Goal: Task Accomplishment & Management: Complete application form

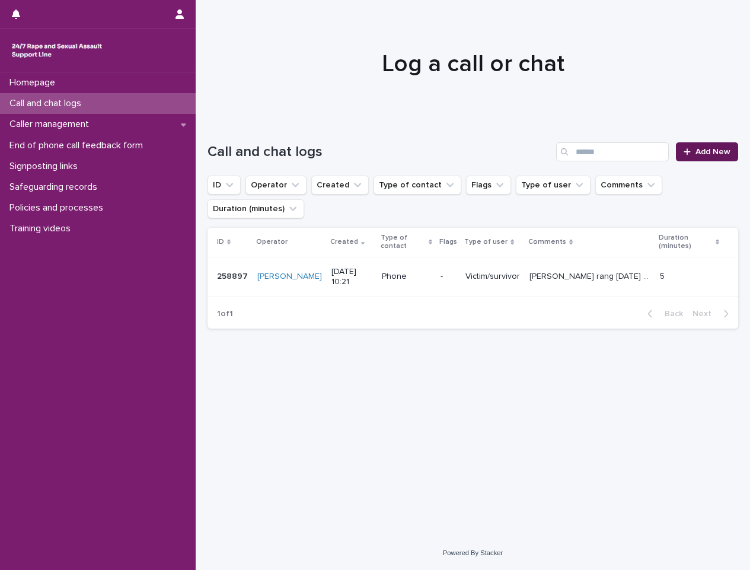
click at [707, 155] on span "Add New" at bounding box center [712, 152] width 35 height 8
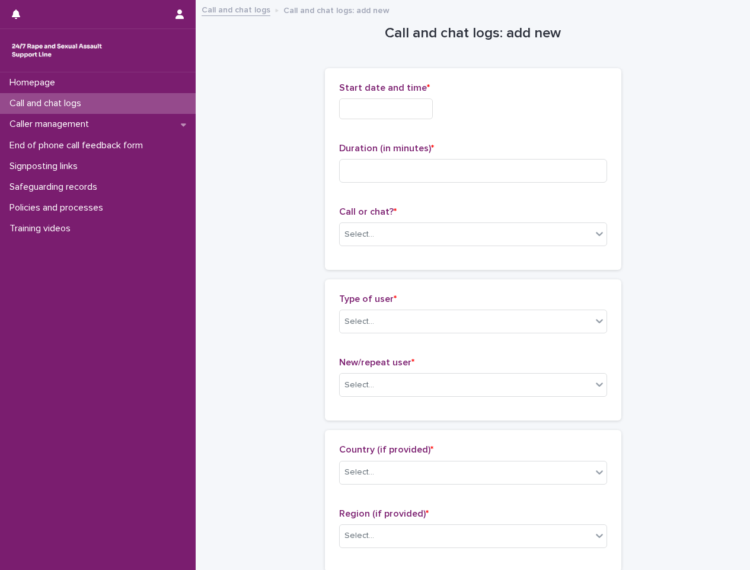
click at [395, 116] on input "text" at bounding box center [386, 108] width 94 height 21
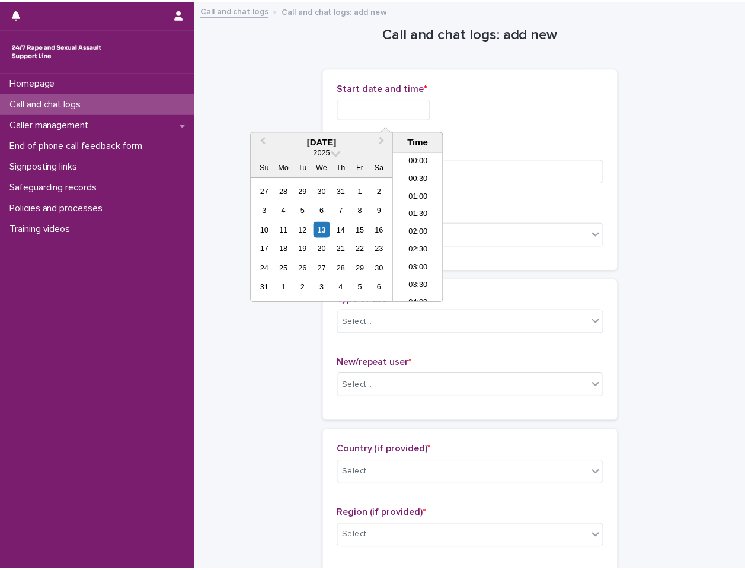
scroll to position [326, 0]
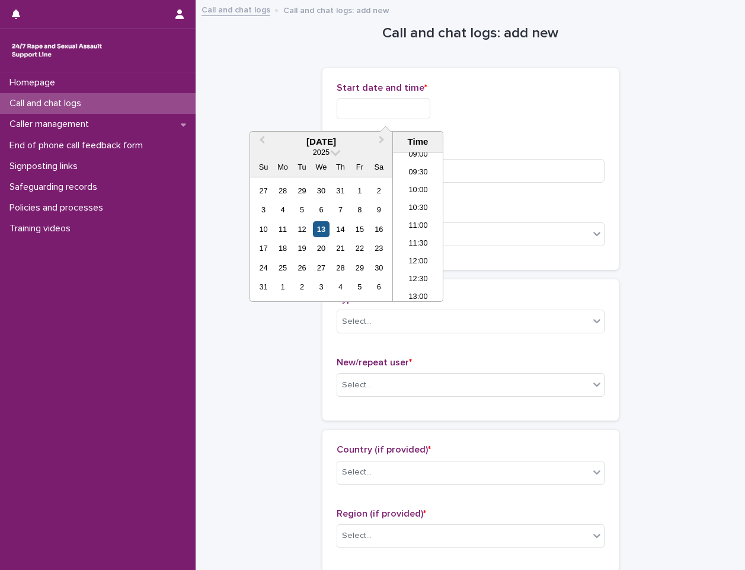
click at [324, 226] on div "13" at bounding box center [321, 229] width 16 height 16
click at [423, 209] on li "10:30" at bounding box center [418, 209] width 50 height 18
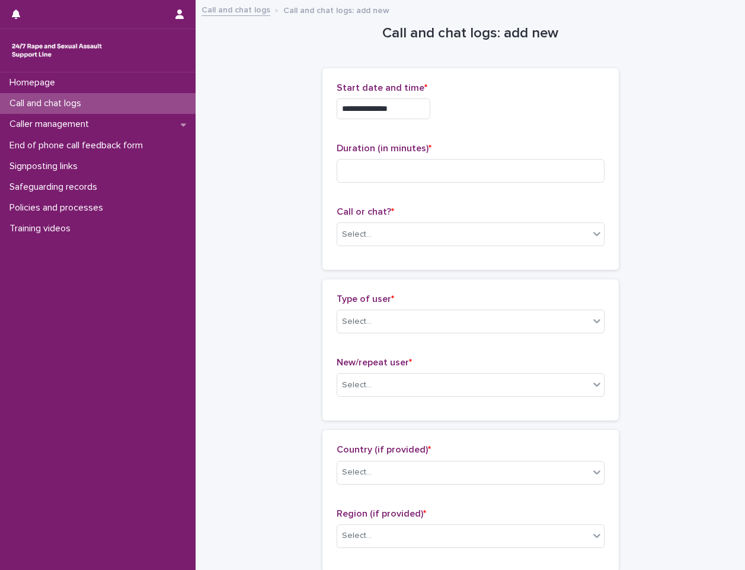
click at [407, 113] on input "**********" at bounding box center [384, 108] width 94 height 21
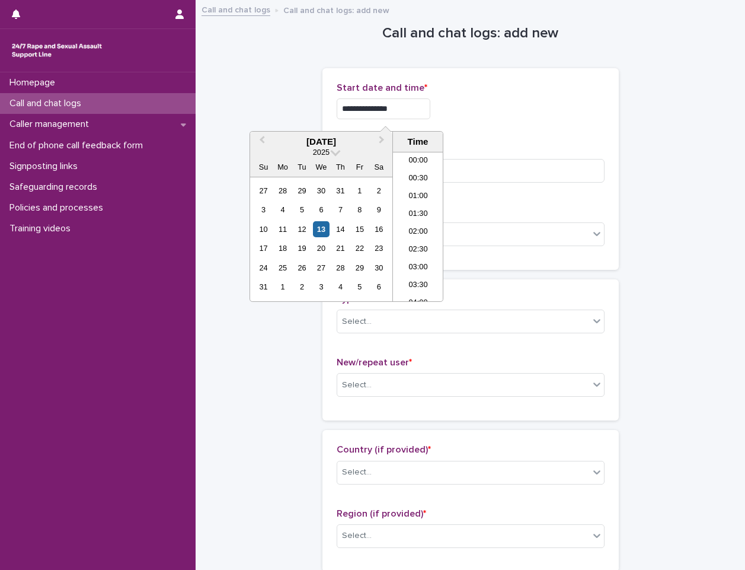
scroll to position [308, 0]
type input "**********"
click at [579, 88] on p "Start date and time *" at bounding box center [471, 87] width 268 height 11
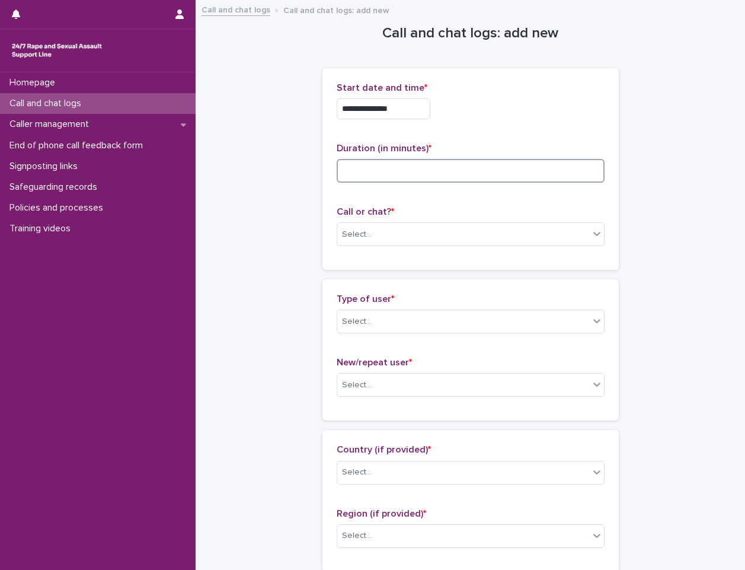
click at [429, 171] on input at bounding box center [471, 171] width 268 height 24
click at [364, 179] on input at bounding box center [471, 171] width 268 height 24
type input "**"
click at [423, 245] on body "**********" at bounding box center [372, 285] width 745 height 570
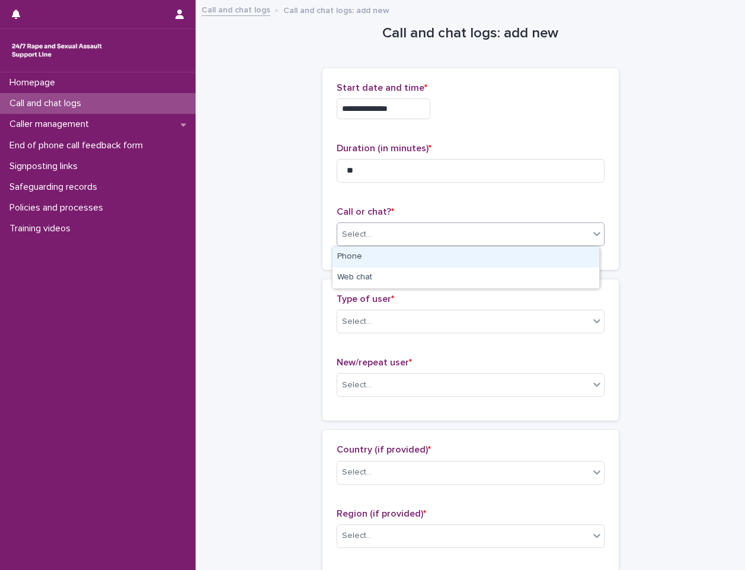
click at [411, 257] on div "Phone" at bounding box center [466, 257] width 267 height 21
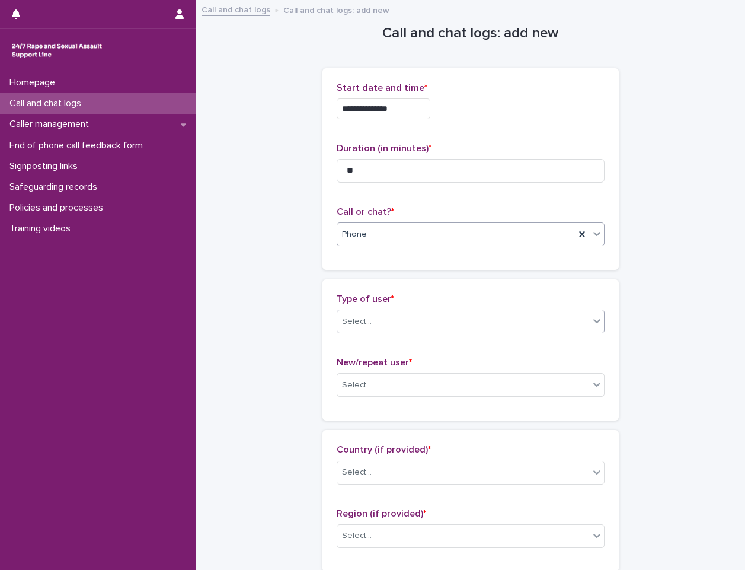
click at [401, 317] on div "Select..." at bounding box center [463, 322] width 252 height 20
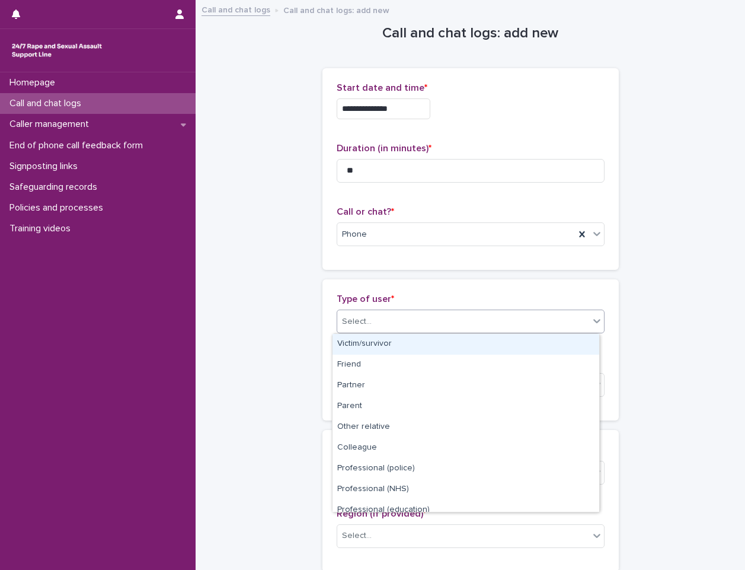
click at [403, 347] on div "Victim/survivor" at bounding box center [466, 344] width 267 height 21
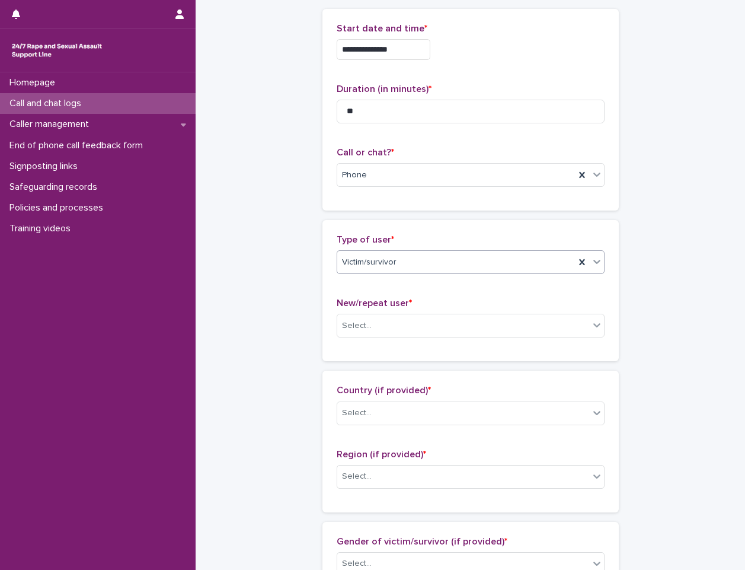
scroll to position [178, 0]
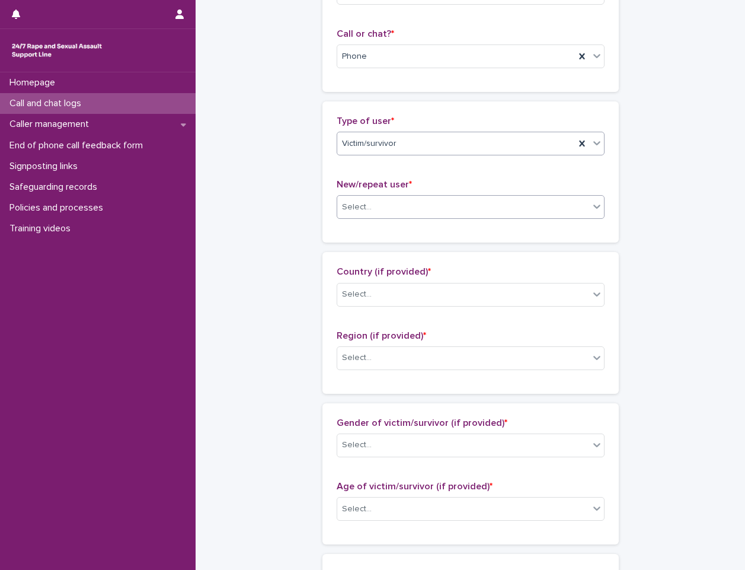
click at [449, 203] on div "Select..." at bounding box center [463, 207] width 252 height 20
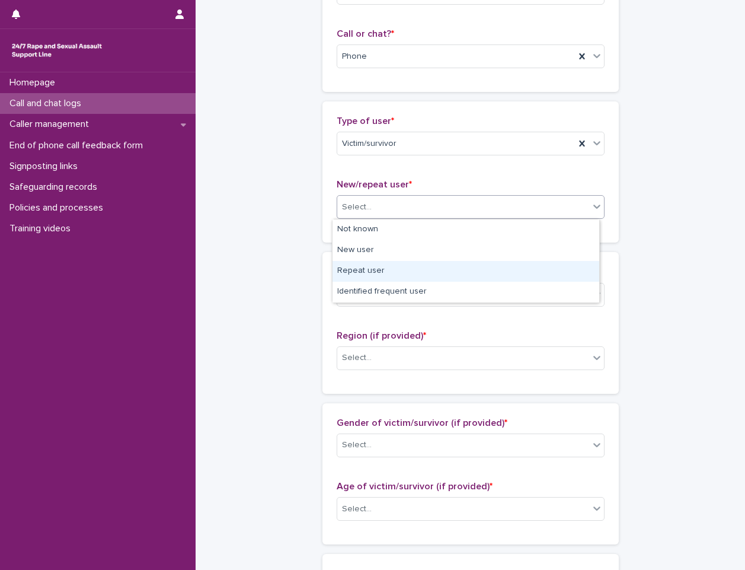
drag, startPoint x: 366, startPoint y: 258, endPoint x: 368, endPoint y: 270, distance: 11.9
click at [368, 270] on div "Repeat user" at bounding box center [466, 271] width 267 height 21
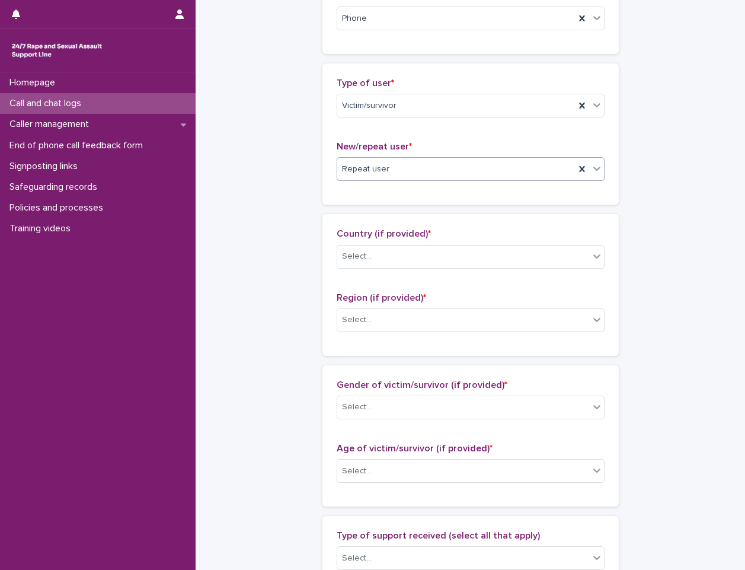
scroll to position [237, 0]
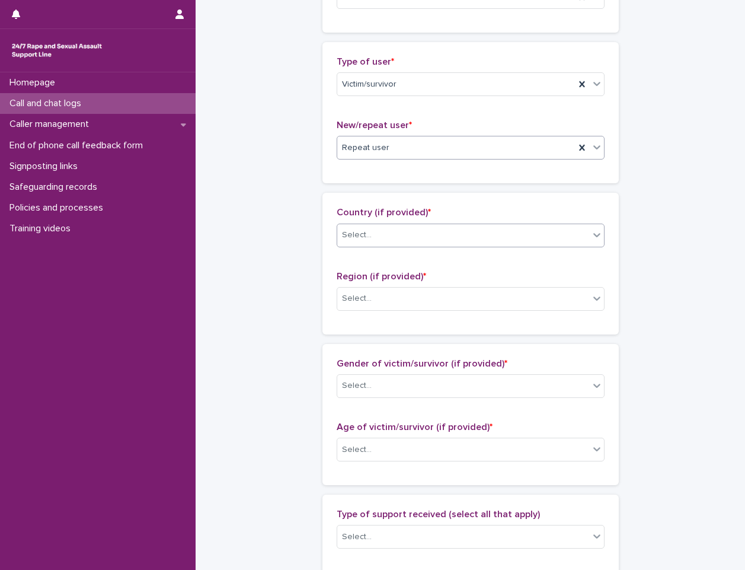
click at [369, 233] on div "Select..." at bounding box center [463, 235] width 252 height 20
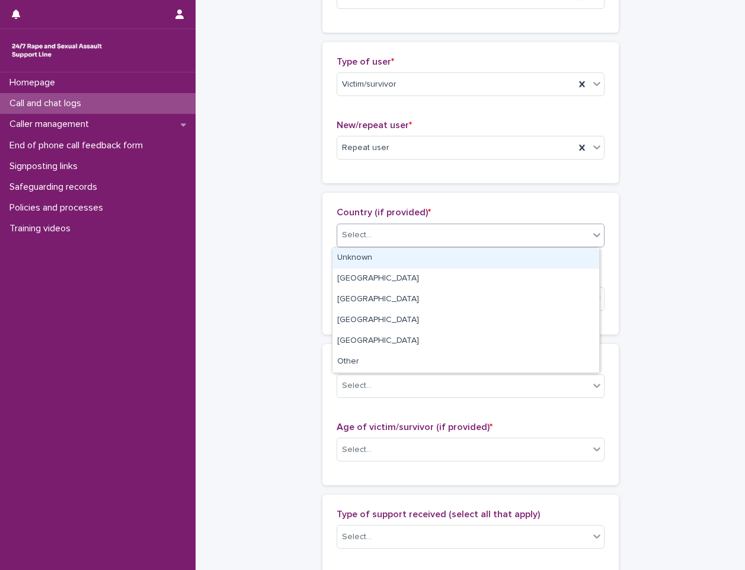
click at [369, 263] on div "Unknown" at bounding box center [466, 258] width 267 height 21
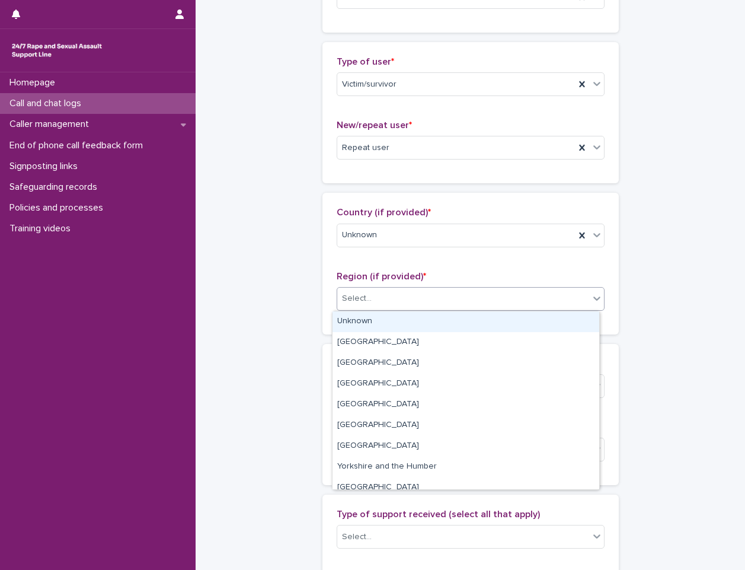
click at [372, 293] on div "Select..." at bounding box center [463, 299] width 252 height 20
click at [379, 318] on div "Unknown" at bounding box center [466, 321] width 267 height 21
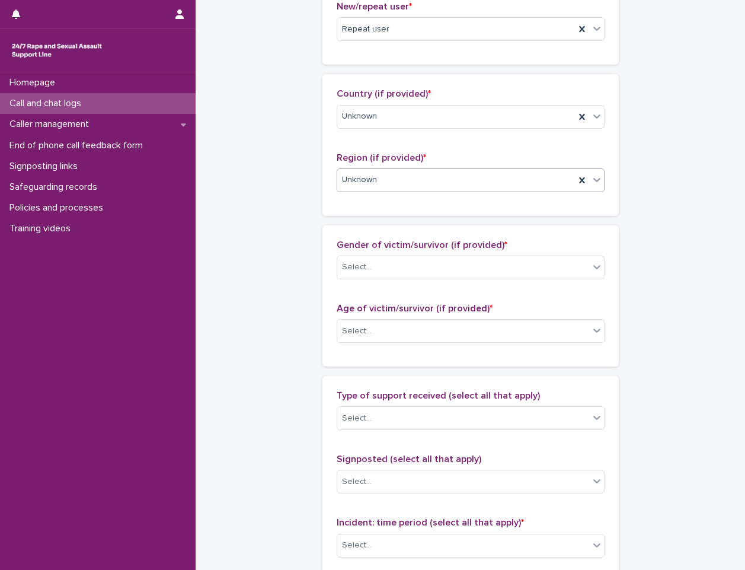
scroll to position [474, 0]
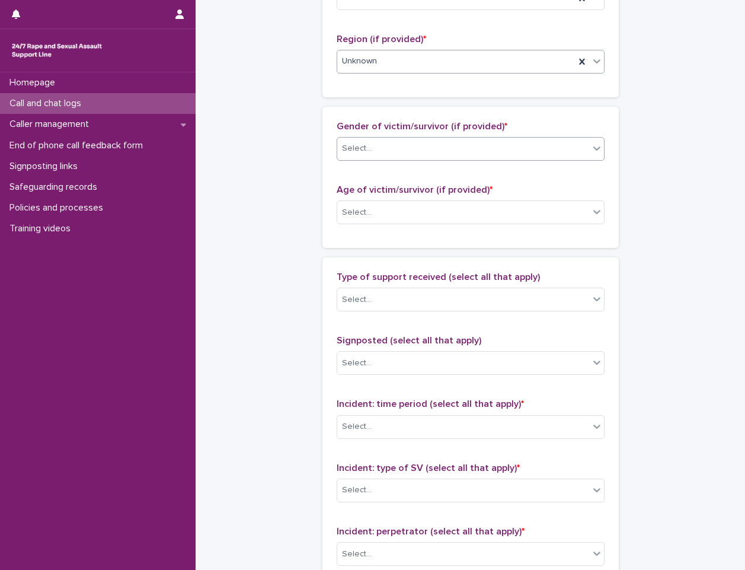
click at [414, 147] on div "Select..." at bounding box center [463, 149] width 252 height 20
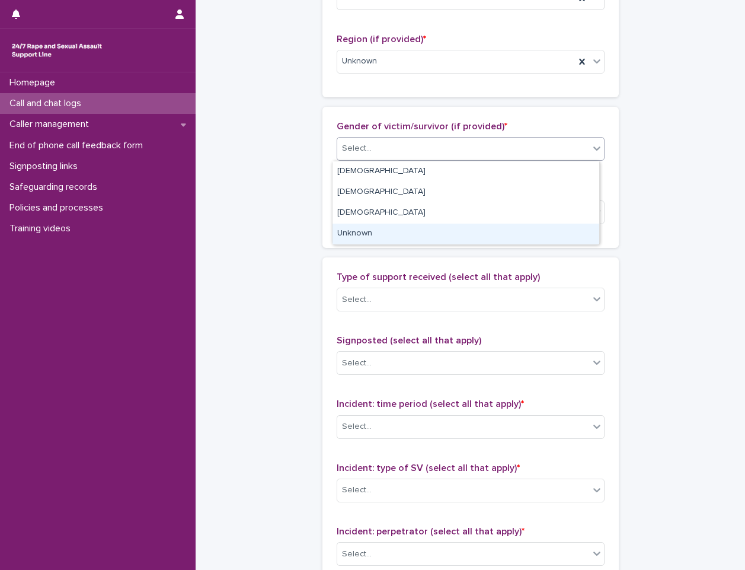
click at [382, 225] on div "Unknown" at bounding box center [466, 233] width 267 height 21
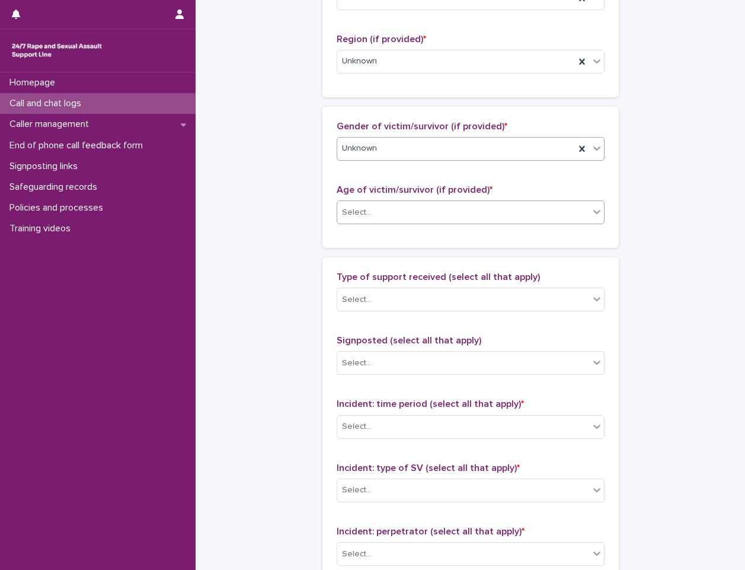
click at [382, 216] on div "Select..." at bounding box center [463, 213] width 252 height 20
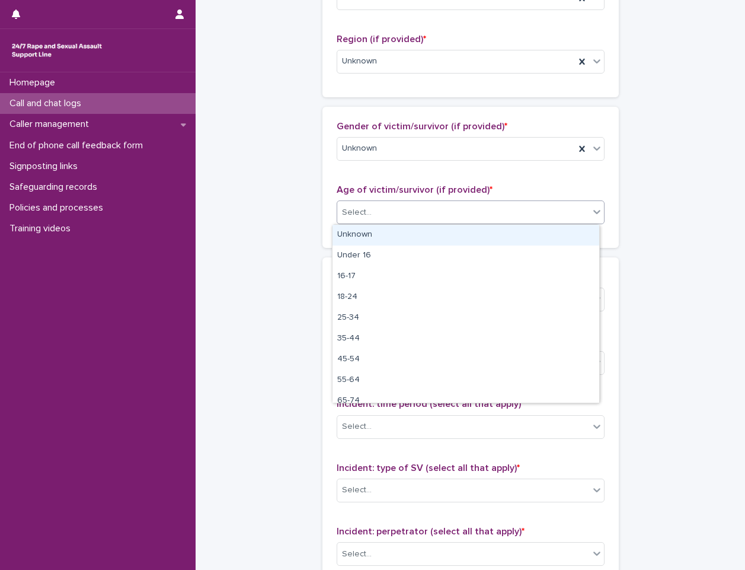
click at [383, 226] on div "Unknown" at bounding box center [466, 235] width 267 height 21
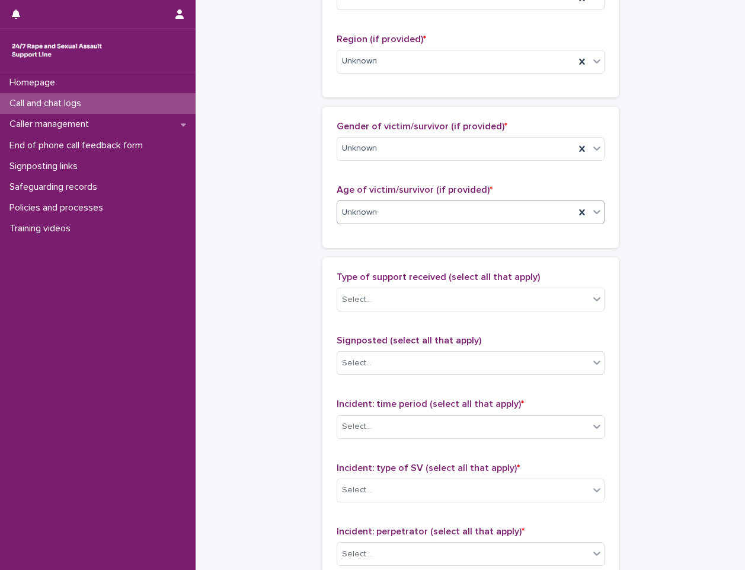
scroll to position [593, 0]
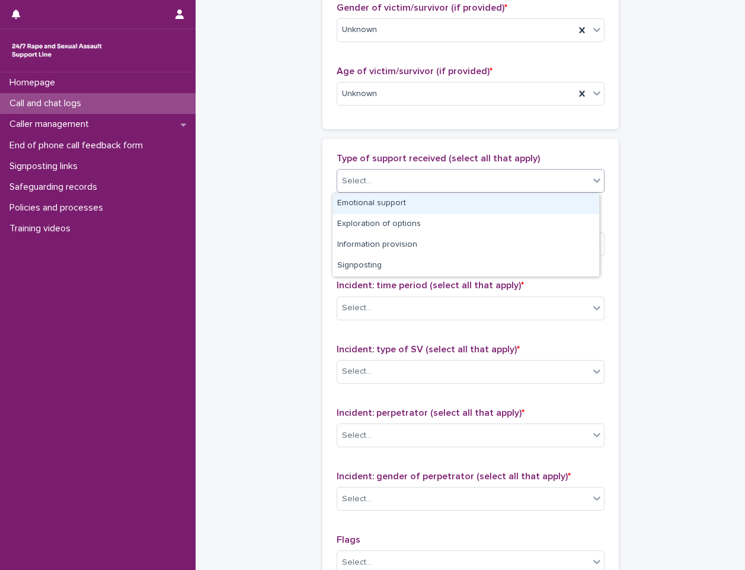
click at [400, 184] on div "Select..." at bounding box center [463, 181] width 252 height 20
click at [404, 210] on div "Emotional support" at bounding box center [466, 203] width 267 height 21
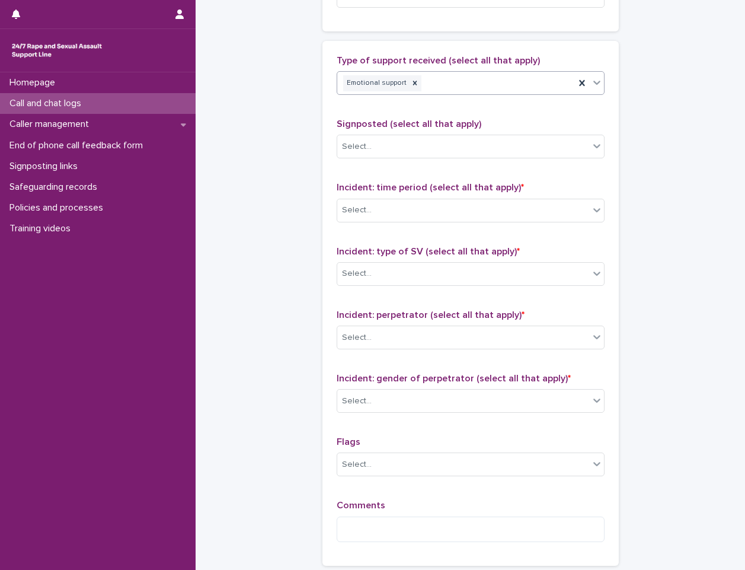
scroll to position [711, 0]
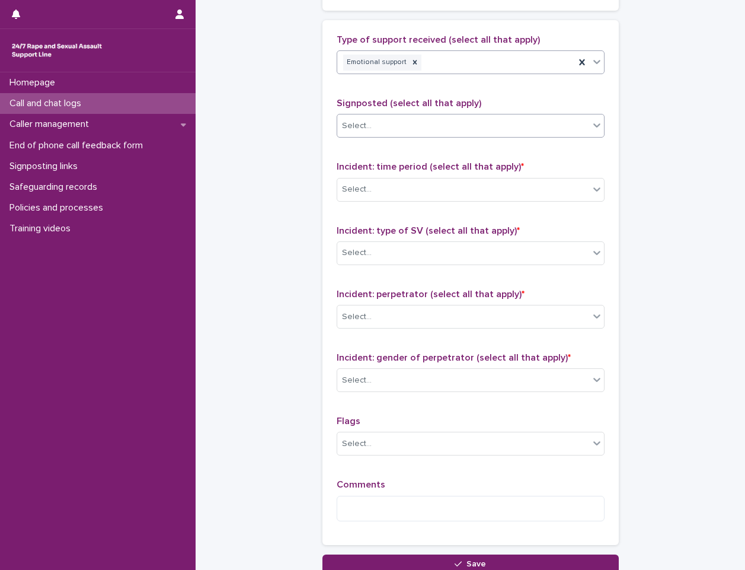
click at [528, 130] on div "Select..." at bounding box center [463, 126] width 252 height 20
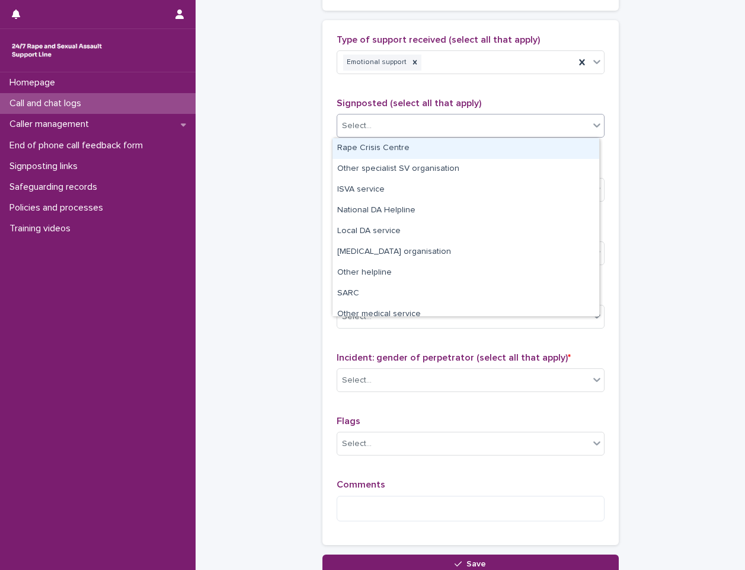
click at [580, 122] on div "Select..." at bounding box center [463, 126] width 252 height 20
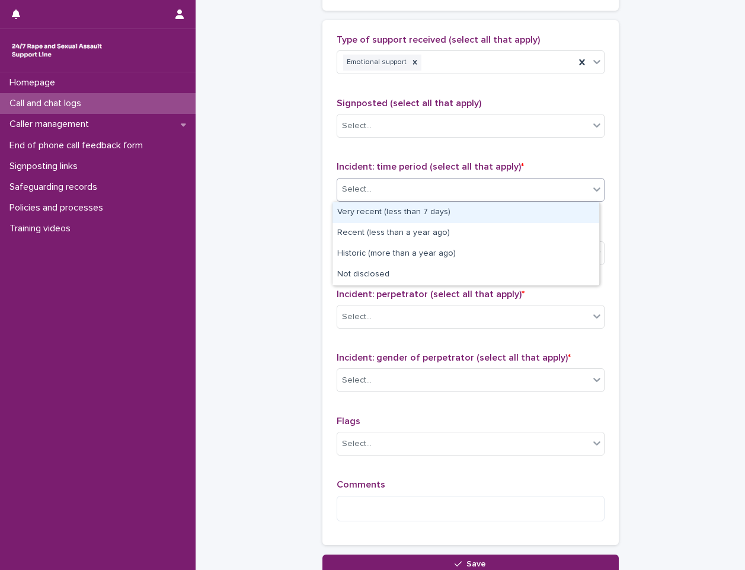
click at [489, 185] on div "Select..." at bounding box center [463, 190] width 252 height 20
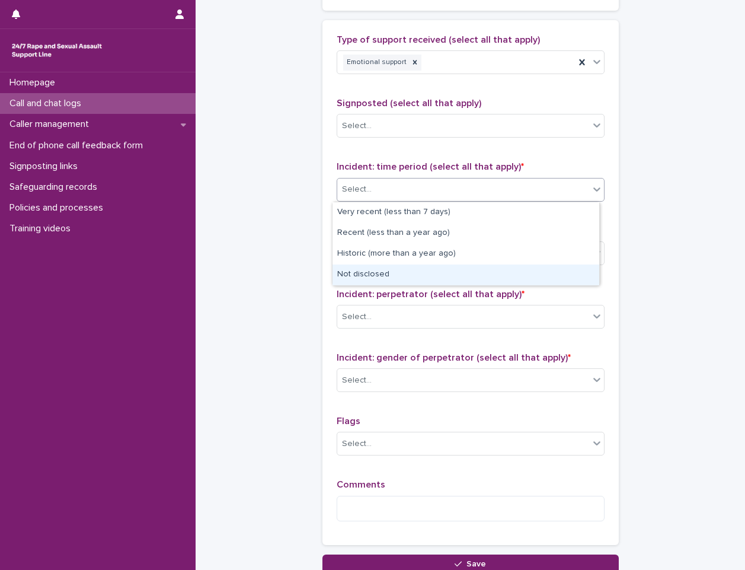
drag, startPoint x: 475, startPoint y: 210, endPoint x: 414, endPoint y: 275, distance: 88.9
click at [414, 275] on div "Not disclosed" at bounding box center [466, 274] width 267 height 21
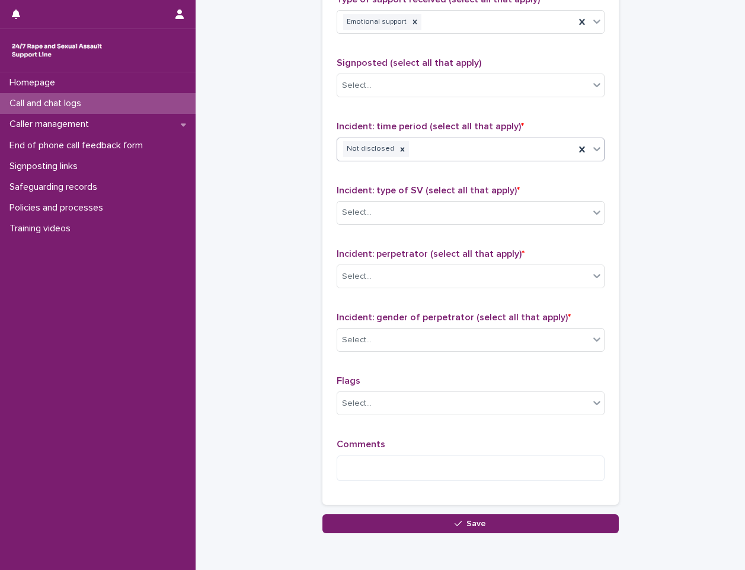
scroll to position [771, 0]
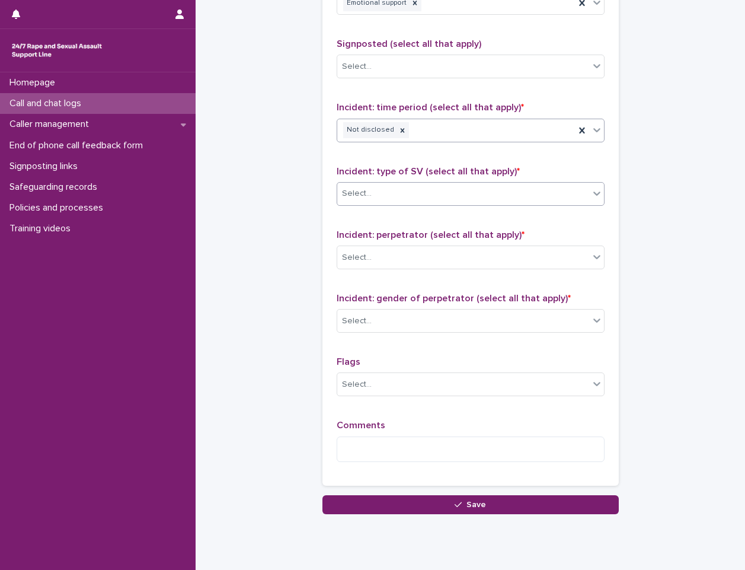
click at [448, 186] on div "Select..." at bounding box center [463, 194] width 252 height 20
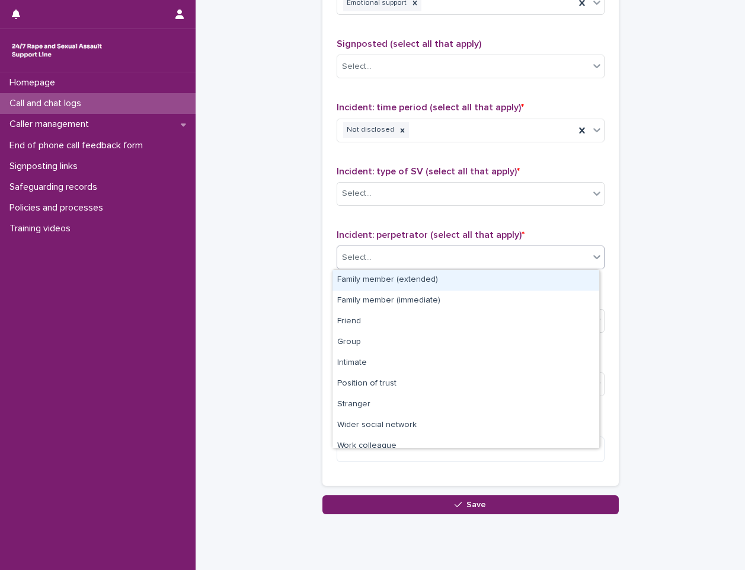
click at [353, 266] on div "Select..." at bounding box center [463, 258] width 252 height 20
click at [579, 251] on div "Select..." at bounding box center [463, 258] width 252 height 20
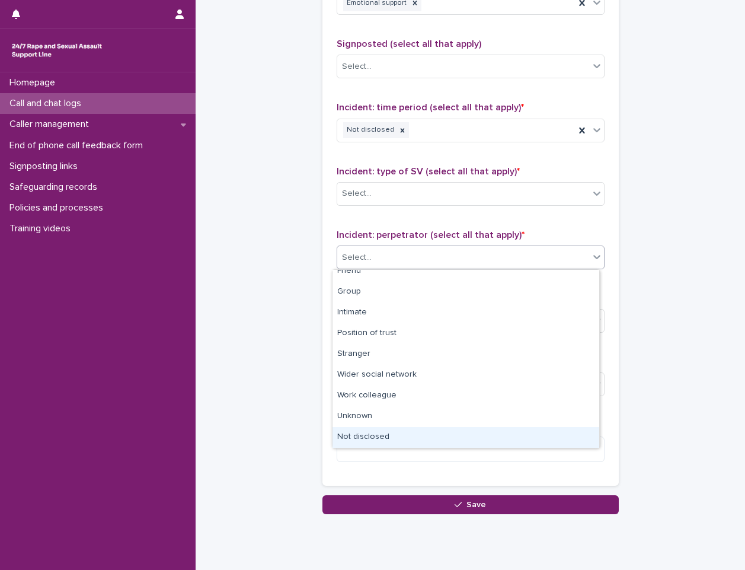
drag, startPoint x: 458, startPoint y: 405, endPoint x: 453, endPoint y: 429, distance: 24.2
click at [453, 429] on div "Not disclosed" at bounding box center [466, 437] width 267 height 21
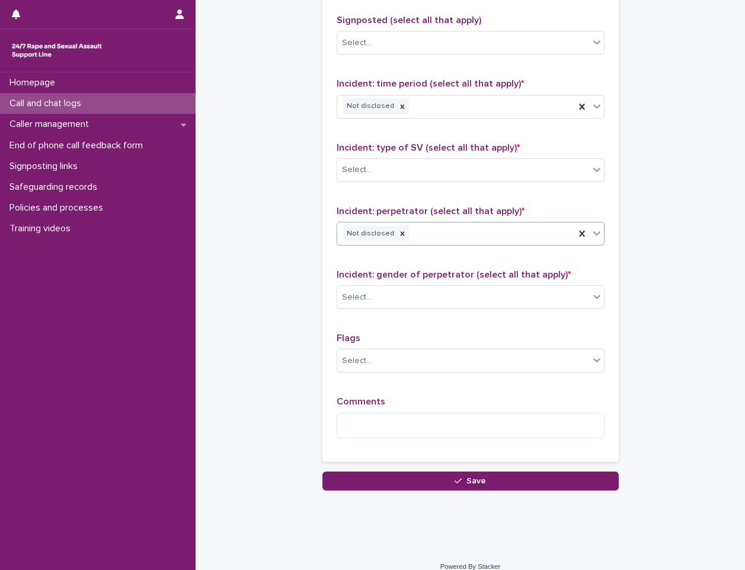
scroll to position [807, 0]
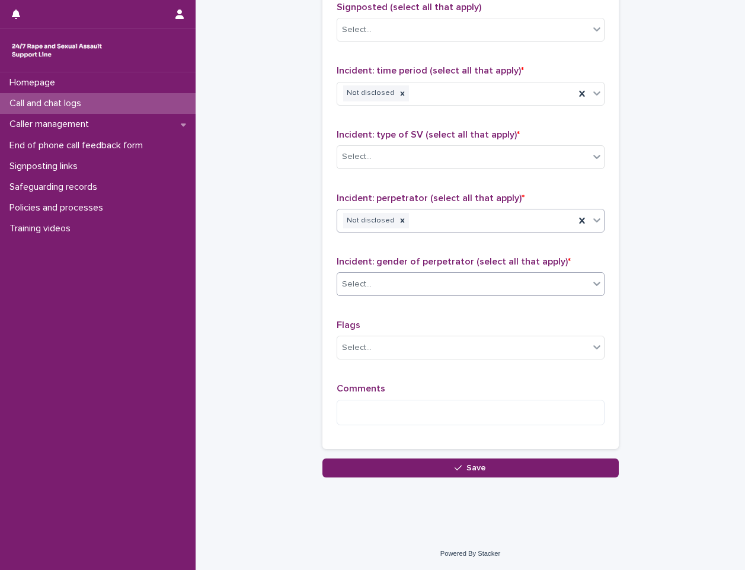
click at [451, 286] on div "Select..." at bounding box center [463, 284] width 252 height 20
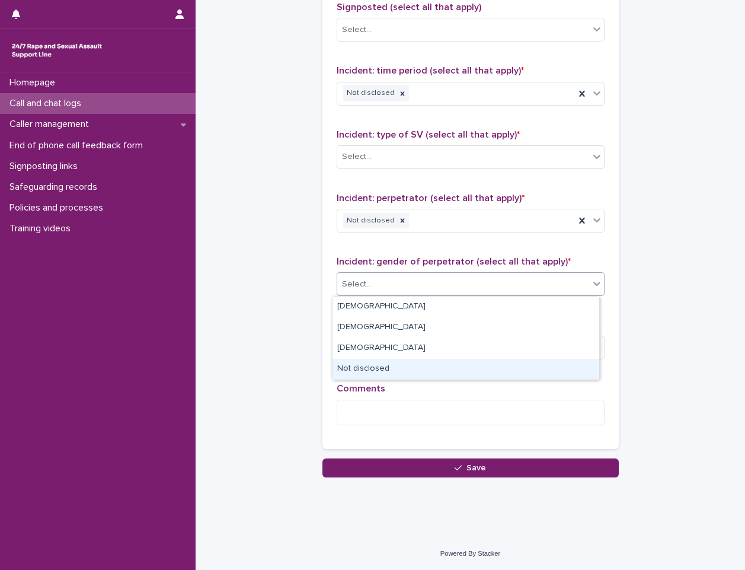
click at [427, 369] on div "Not disclosed" at bounding box center [466, 369] width 267 height 21
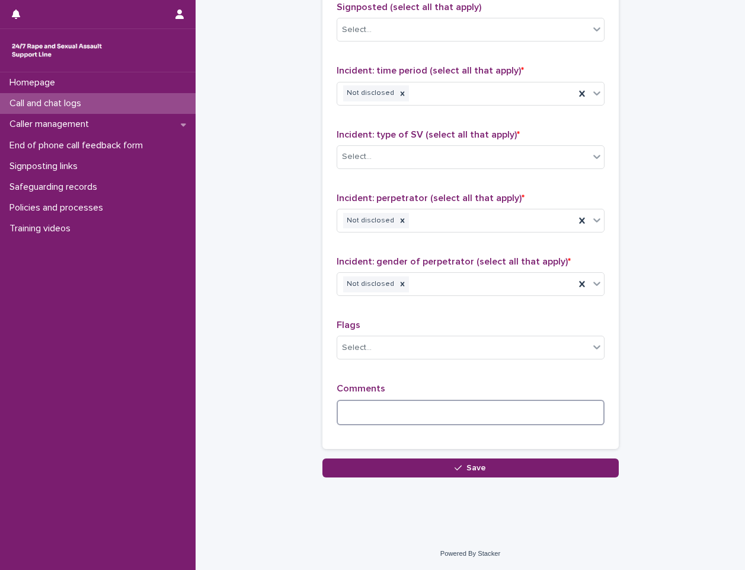
click at [464, 404] on textarea at bounding box center [471, 412] width 268 height 25
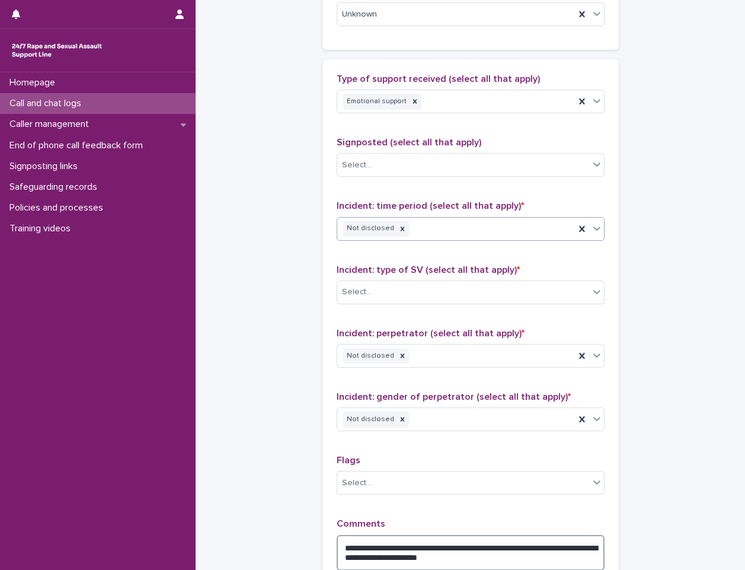
scroll to position [818, 0]
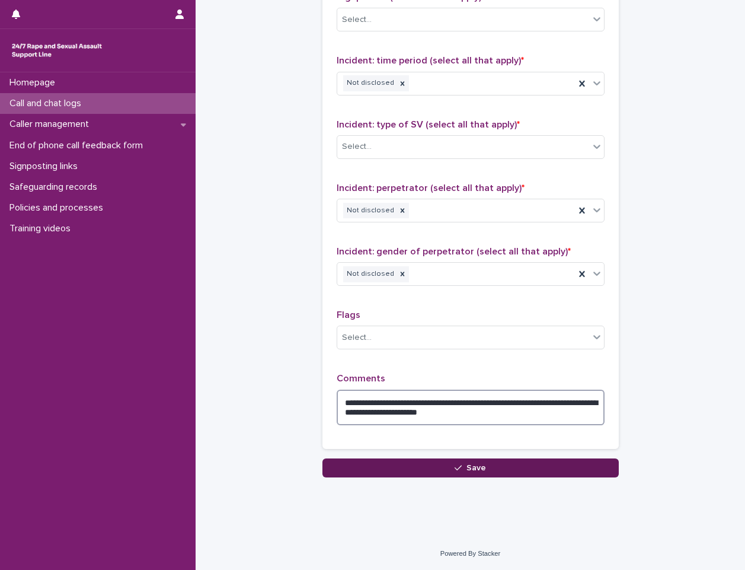
type textarea "**********"
click at [494, 461] on button "Save" at bounding box center [470, 467] width 296 height 19
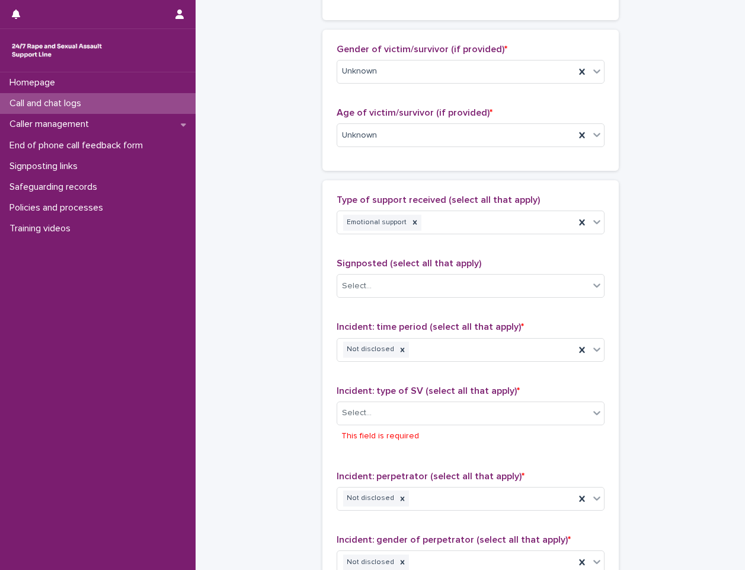
scroll to position [543, 0]
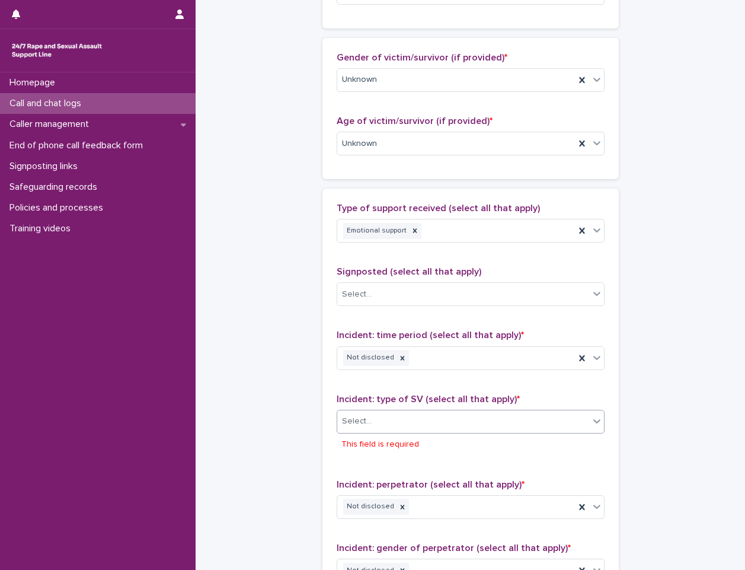
click at [456, 421] on div "Select..." at bounding box center [463, 421] width 252 height 20
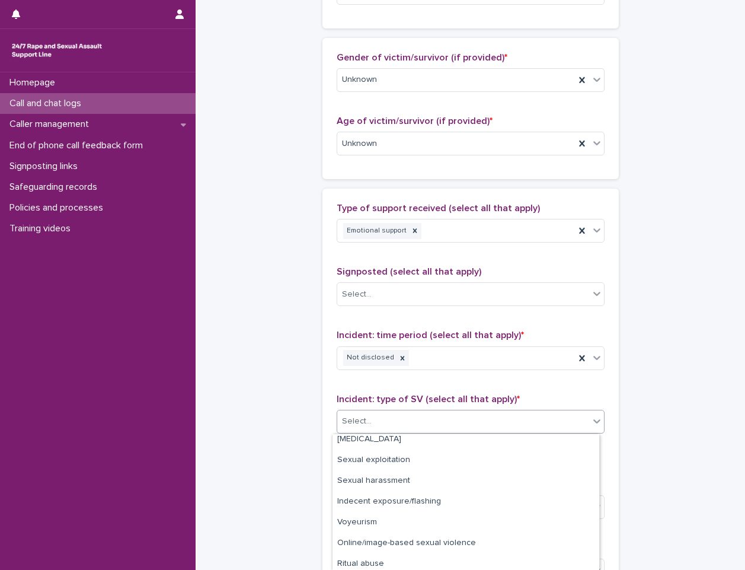
scroll to position [71, 0]
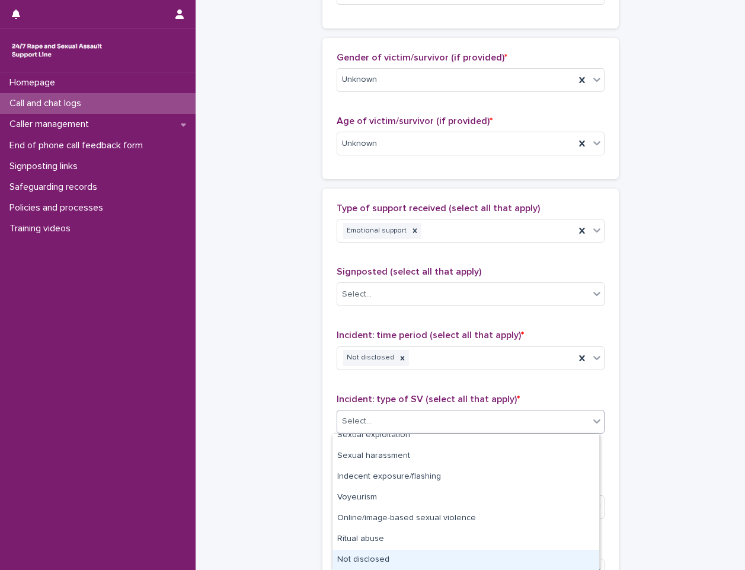
click at [416, 556] on div "Not disclosed" at bounding box center [466, 560] width 267 height 21
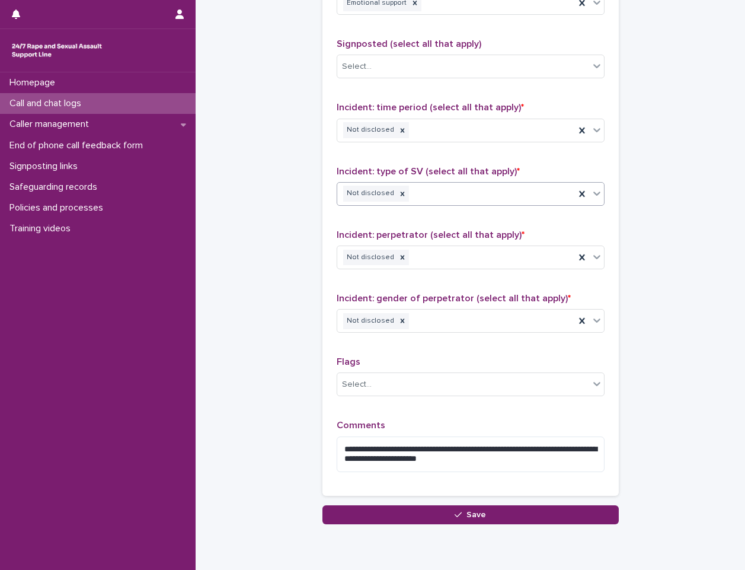
scroll to position [818, 0]
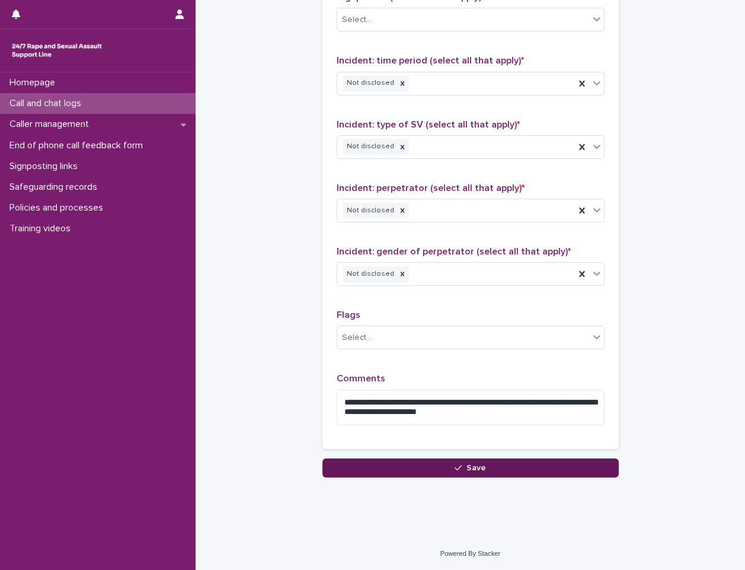
click at [612, 470] on button "Save" at bounding box center [470, 467] width 296 height 19
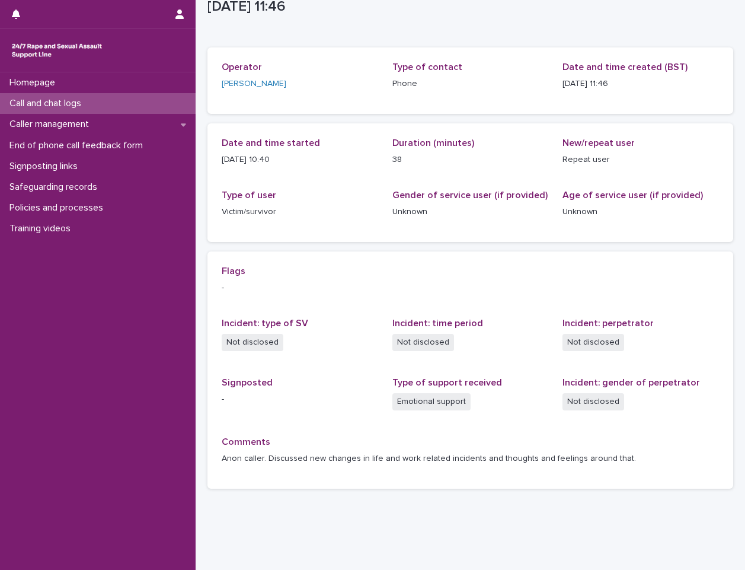
scroll to position [60, 0]
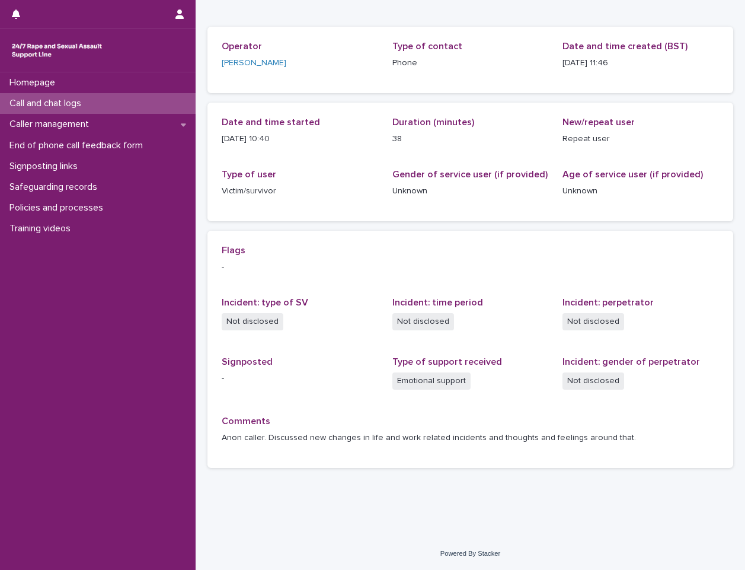
click at [92, 110] on div "Call and chat logs" at bounding box center [98, 103] width 196 height 21
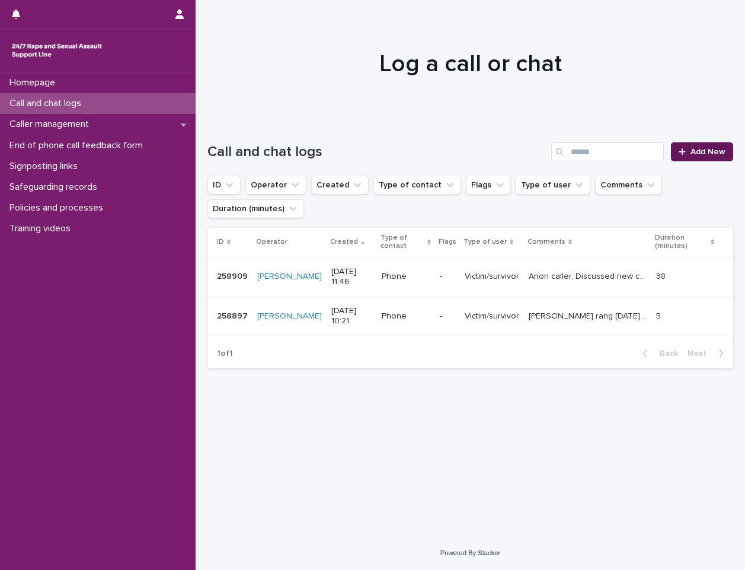
click at [706, 152] on span "Add New" at bounding box center [708, 152] width 35 height 8
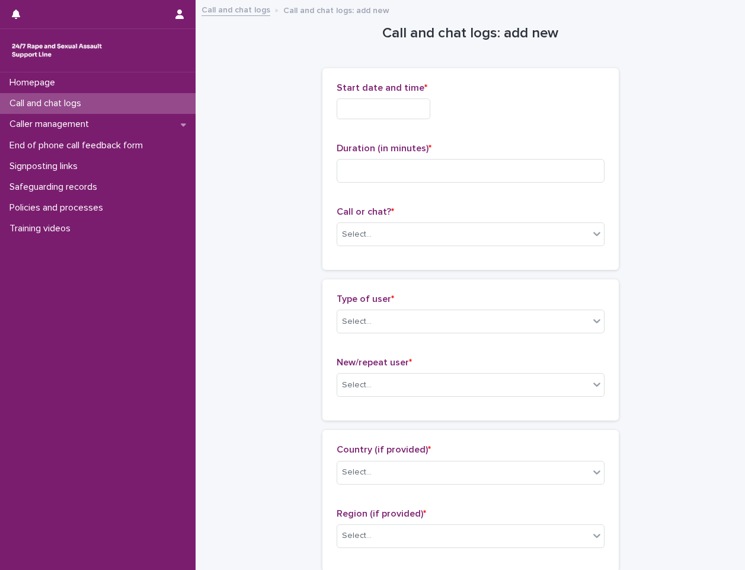
click at [419, 84] on p "Start date and time *" at bounding box center [471, 87] width 268 height 11
click at [407, 110] on input "text" at bounding box center [384, 108] width 94 height 21
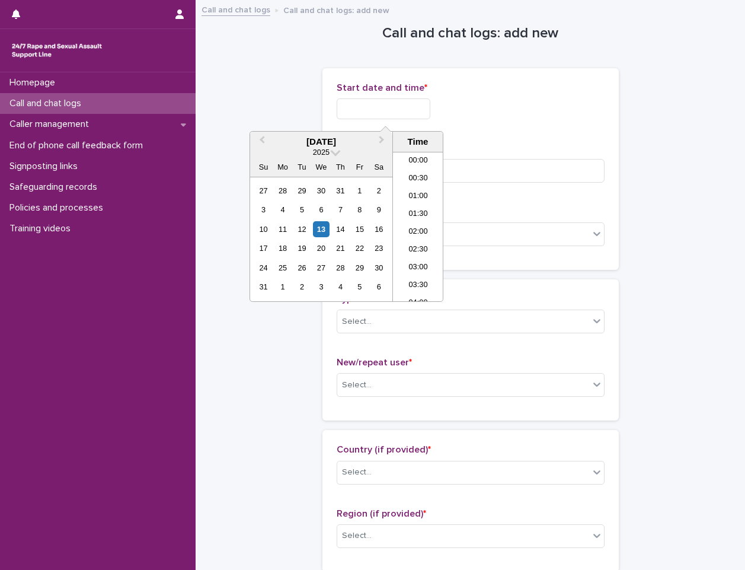
scroll to position [362, 0]
click at [315, 225] on div "13" at bounding box center [321, 229] width 16 height 16
click at [421, 232] on li "12:00" at bounding box center [418, 227] width 50 height 18
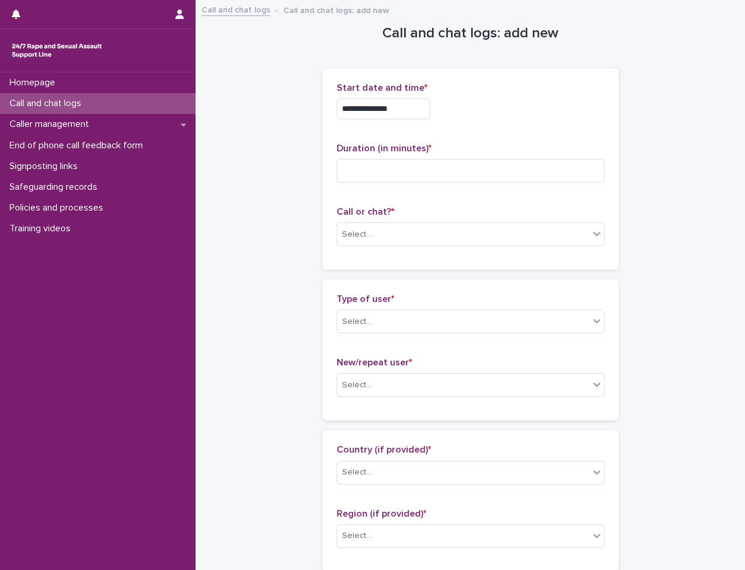
click at [409, 108] on input "**********" at bounding box center [384, 108] width 94 height 21
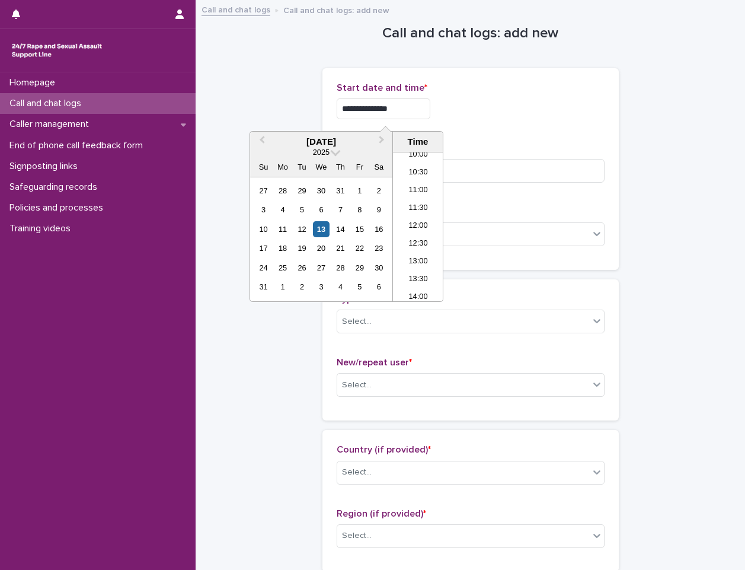
type input "**********"
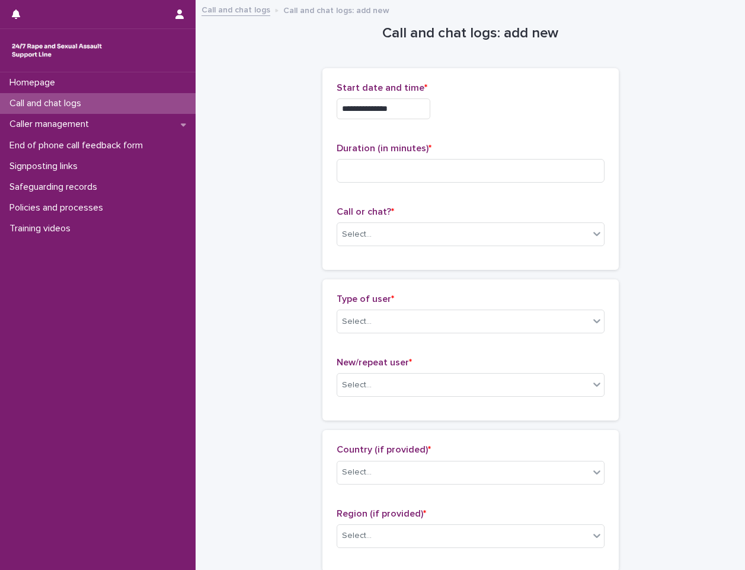
click at [555, 149] on p "Duration (in minutes) *" at bounding box center [471, 148] width 268 height 11
click at [550, 153] on p "Duration (in minutes) *" at bounding box center [471, 148] width 268 height 11
click at [547, 159] on input at bounding box center [471, 171] width 268 height 24
click at [434, 162] on input at bounding box center [471, 171] width 268 height 24
type input "****"
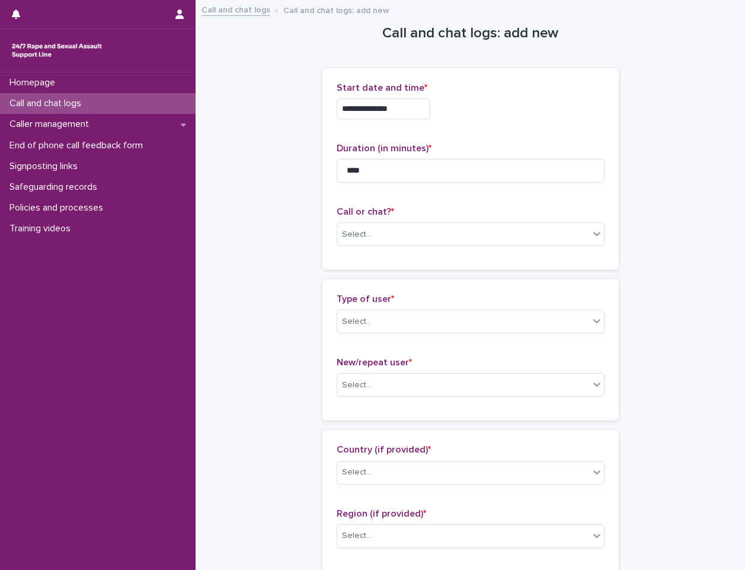
click at [416, 146] on span "Duration (in minutes) *" at bounding box center [384, 147] width 95 height 9
click at [408, 226] on div "Select..." at bounding box center [463, 235] width 252 height 20
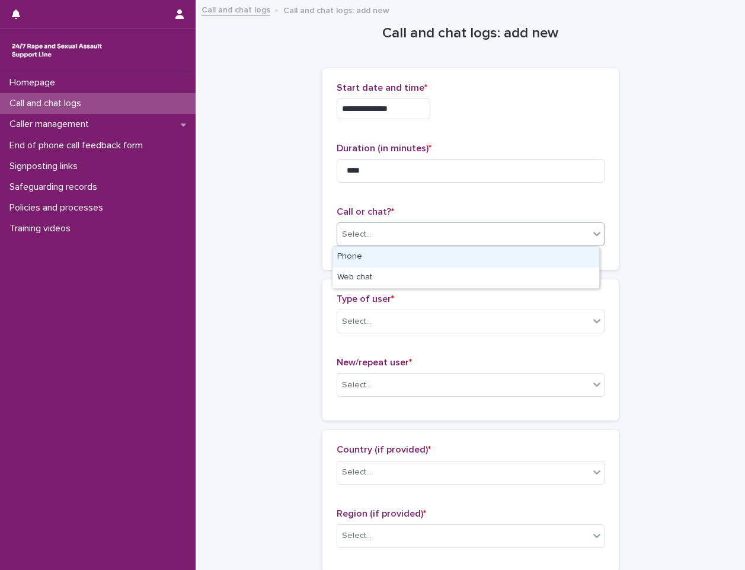
click at [400, 258] on div "Phone" at bounding box center [466, 257] width 267 height 21
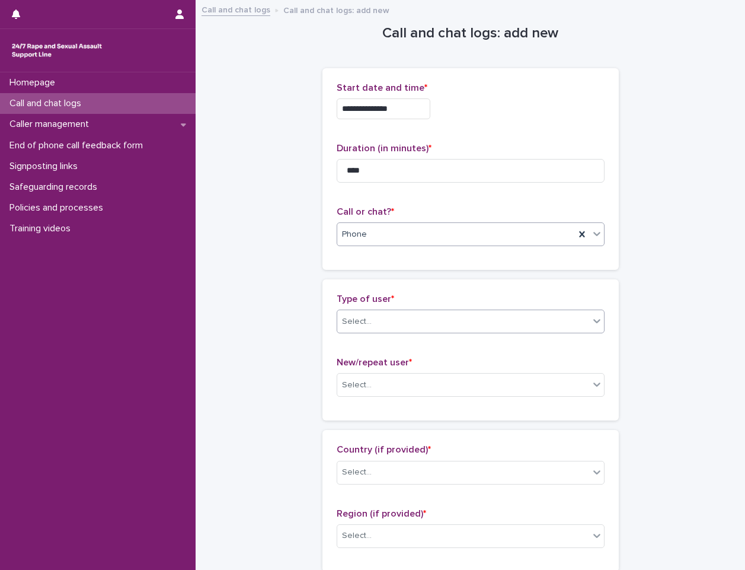
click at [398, 325] on div "Select..." at bounding box center [463, 322] width 252 height 20
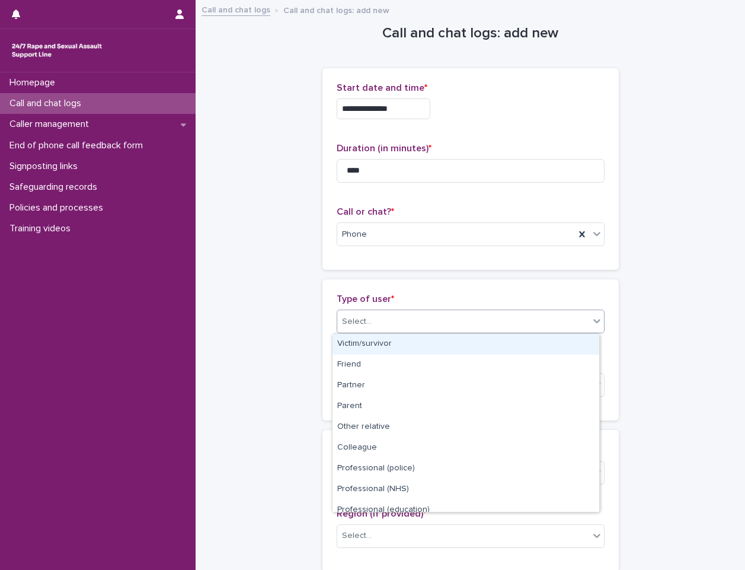
click at [398, 340] on div "Victim/survivor" at bounding box center [466, 344] width 267 height 21
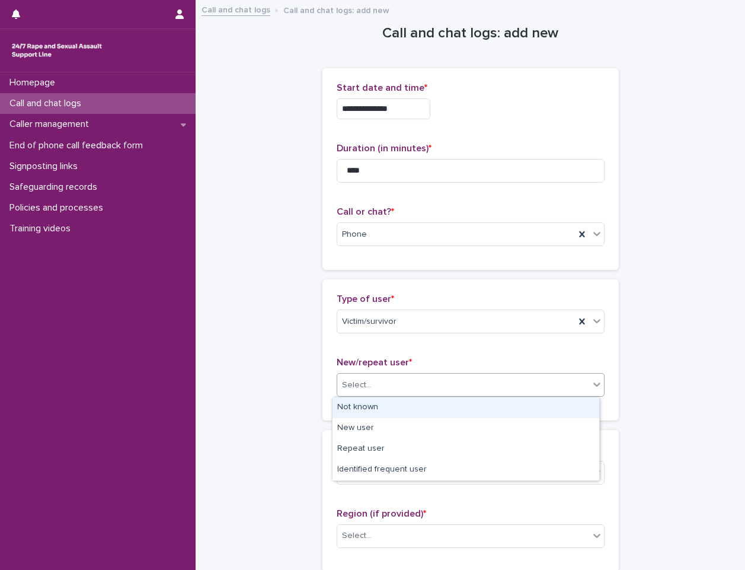
click at [387, 387] on div "Select..." at bounding box center [463, 385] width 252 height 20
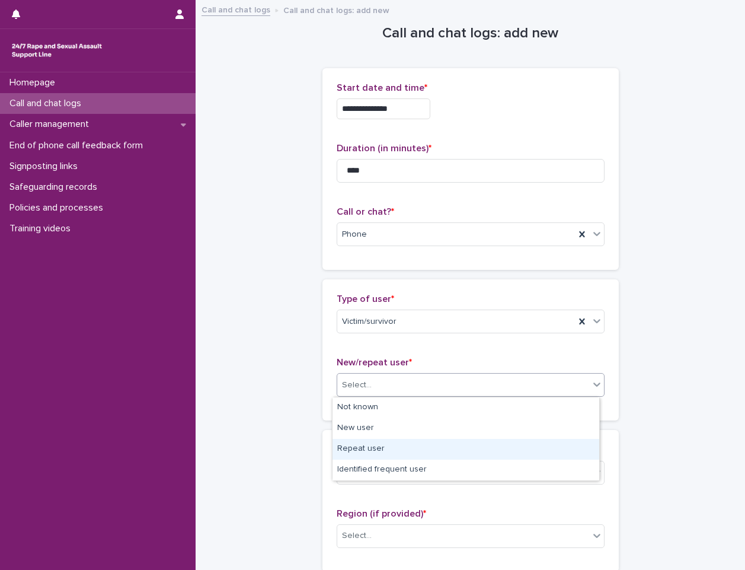
click at [382, 446] on div "Repeat user" at bounding box center [466, 449] width 267 height 21
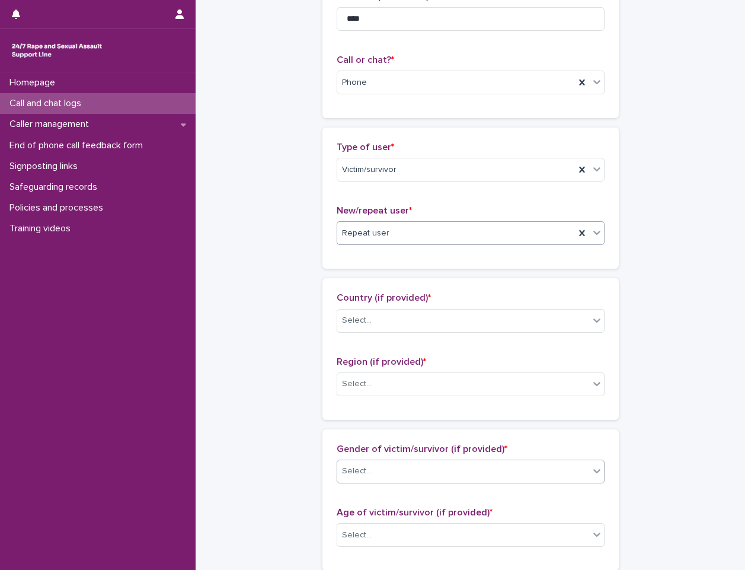
scroll to position [237, 0]
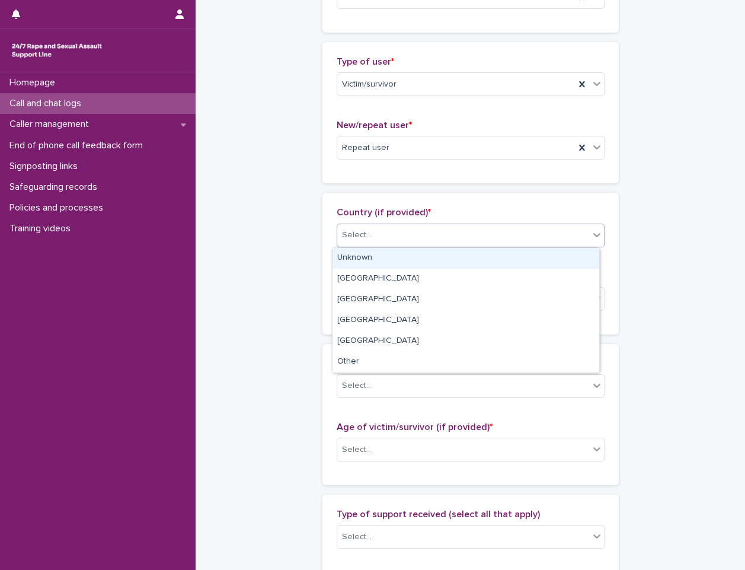
click at [423, 244] on div "Select..." at bounding box center [463, 235] width 252 height 20
click at [417, 248] on div "Unknown" at bounding box center [466, 258] width 267 height 21
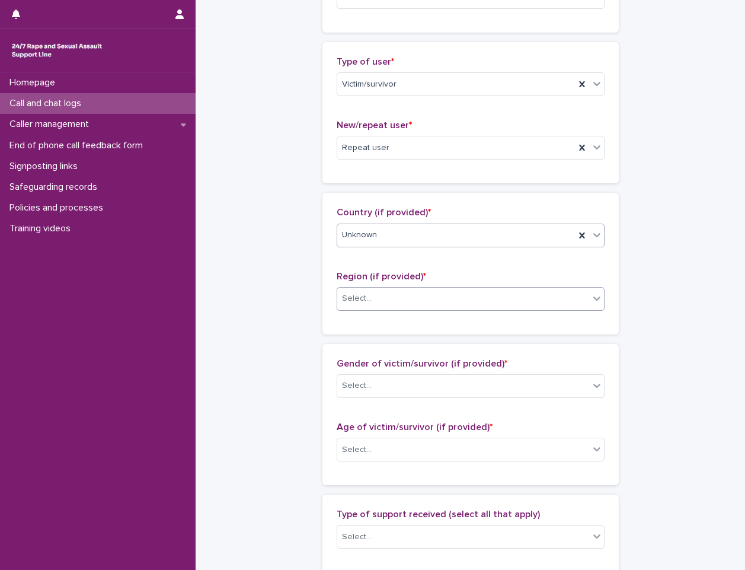
click at [408, 294] on div "Select..." at bounding box center [463, 299] width 252 height 20
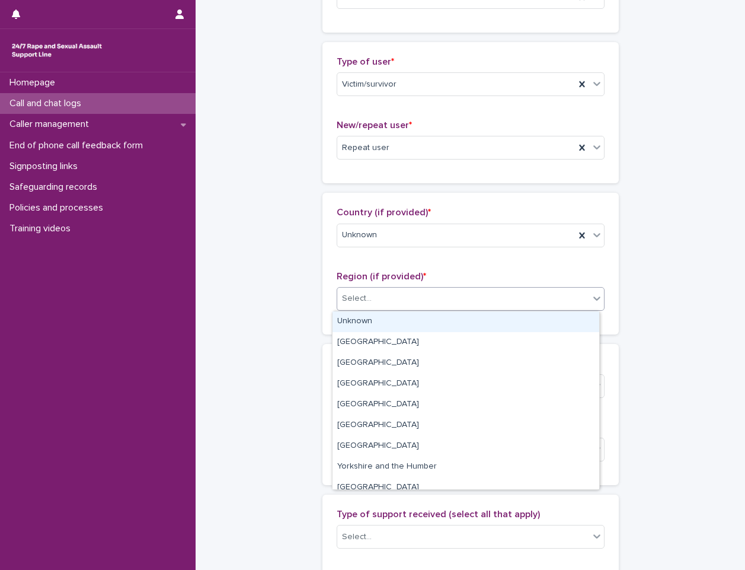
click at [407, 327] on div "Unknown" at bounding box center [466, 321] width 267 height 21
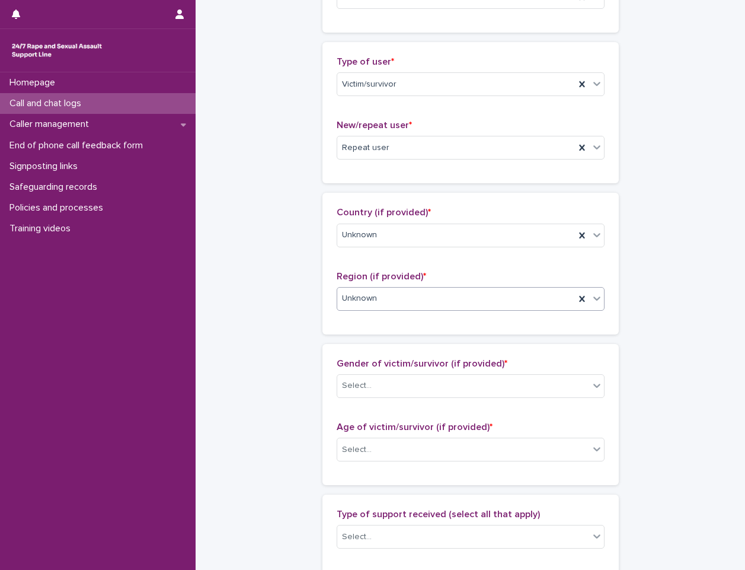
scroll to position [474, 0]
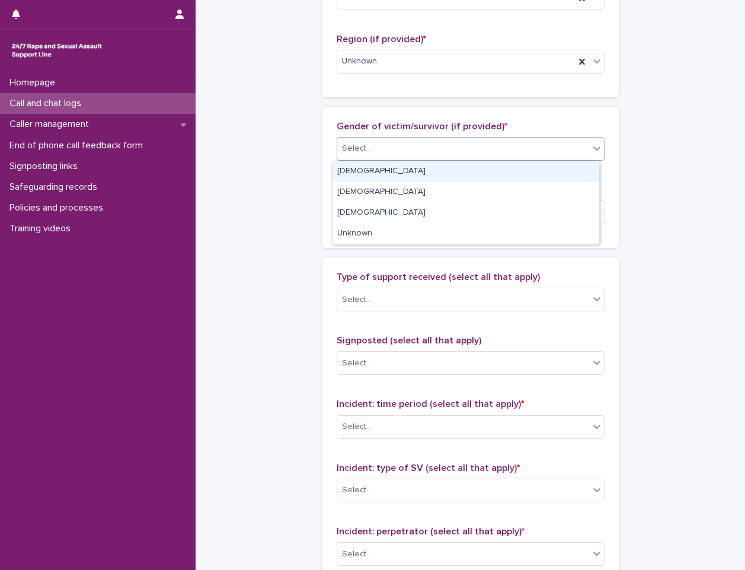
click at [452, 146] on div "Select..." at bounding box center [463, 149] width 252 height 20
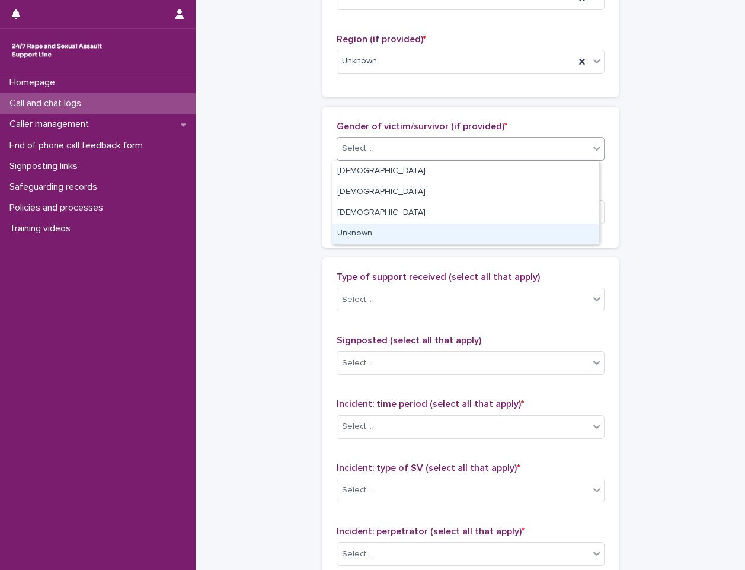
click at [416, 235] on div "Unknown" at bounding box center [466, 233] width 267 height 21
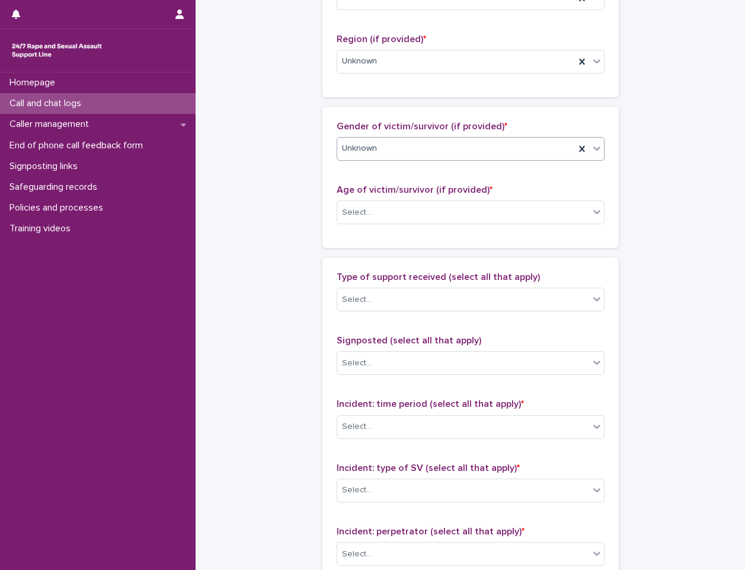
click at [450, 198] on div "Age of victim/survivor (if provided) * Select..." at bounding box center [471, 208] width 268 height 49
click at [449, 198] on div "Age of victim/survivor (if provided) * Select..." at bounding box center [471, 208] width 268 height 49
click at [448, 212] on div "Select..." at bounding box center [463, 213] width 252 height 20
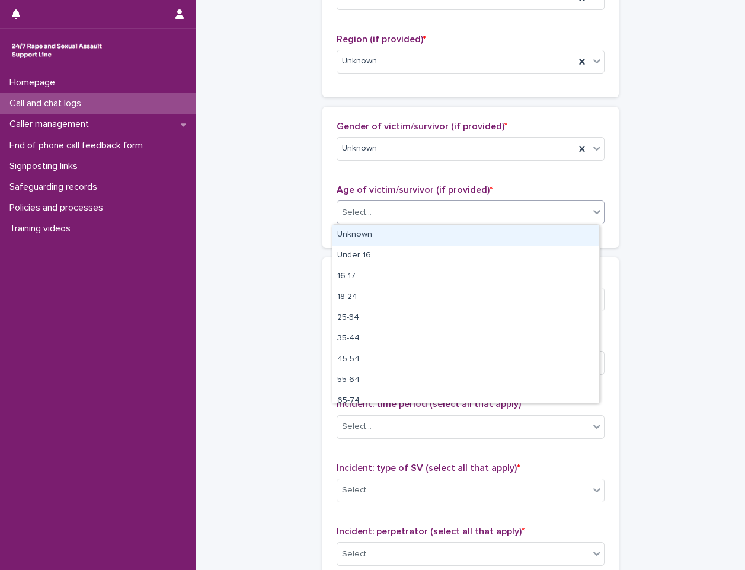
click at [438, 235] on div "Unknown" at bounding box center [466, 235] width 267 height 21
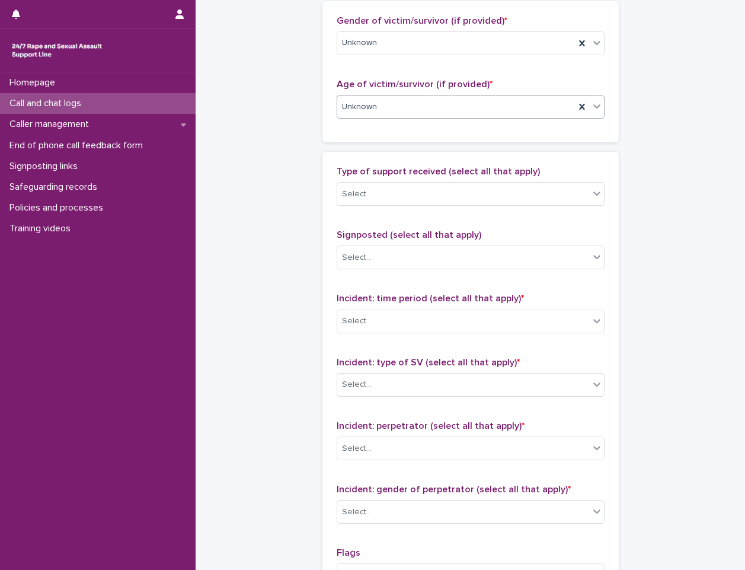
scroll to position [593, 0]
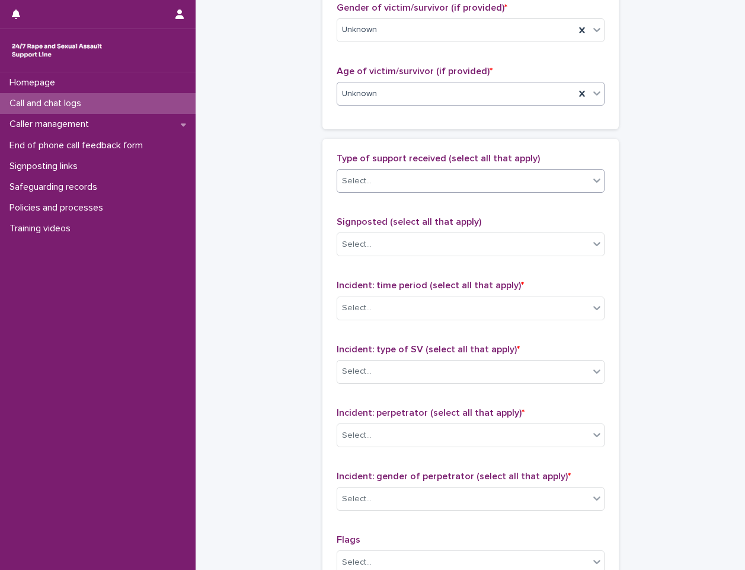
click at [458, 185] on div "Select..." at bounding box center [463, 181] width 252 height 20
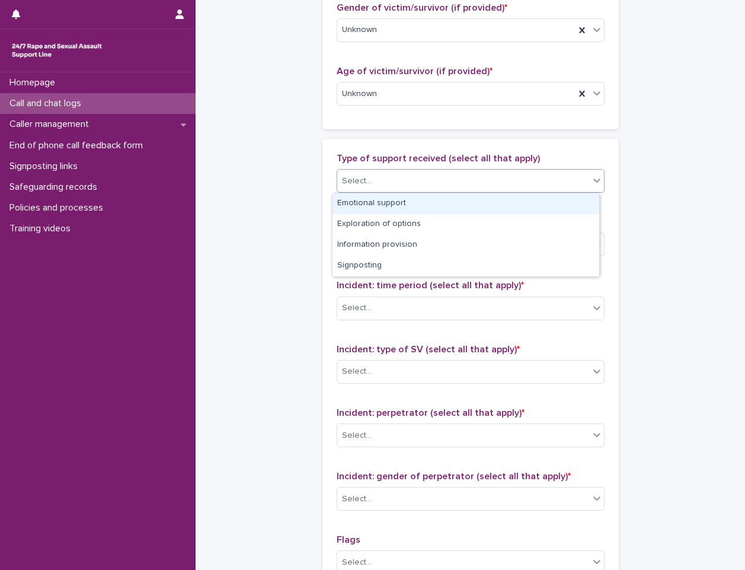
click at [442, 202] on div "Emotional support" at bounding box center [466, 203] width 267 height 21
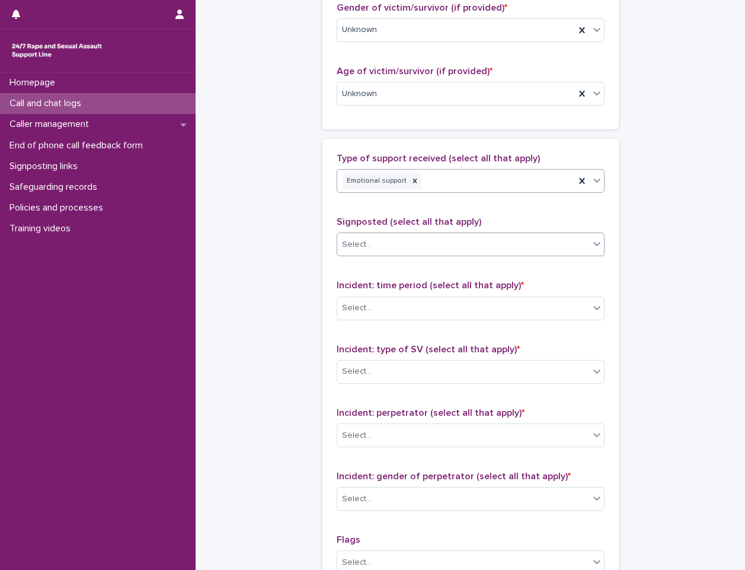
click at [418, 250] on div "Select..." at bounding box center [463, 245] width 252 height 20
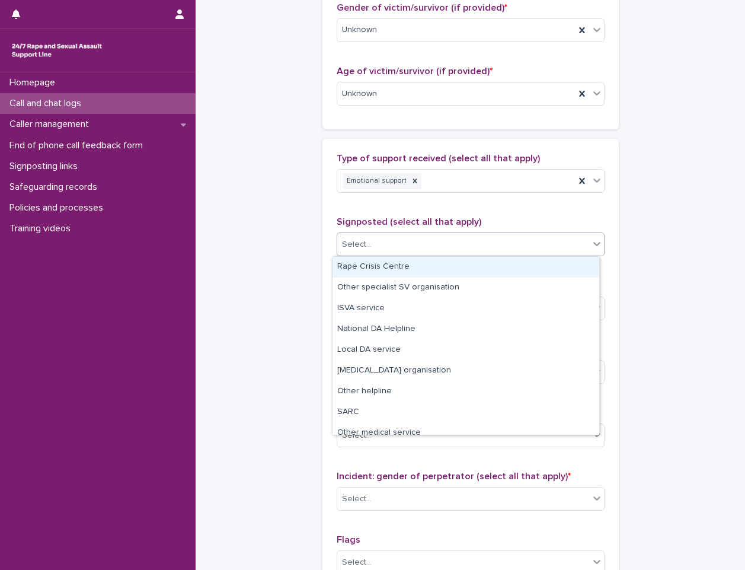
click at [418, 250] on div "Select..." at bounding box center [463, 245] width 252 height 20
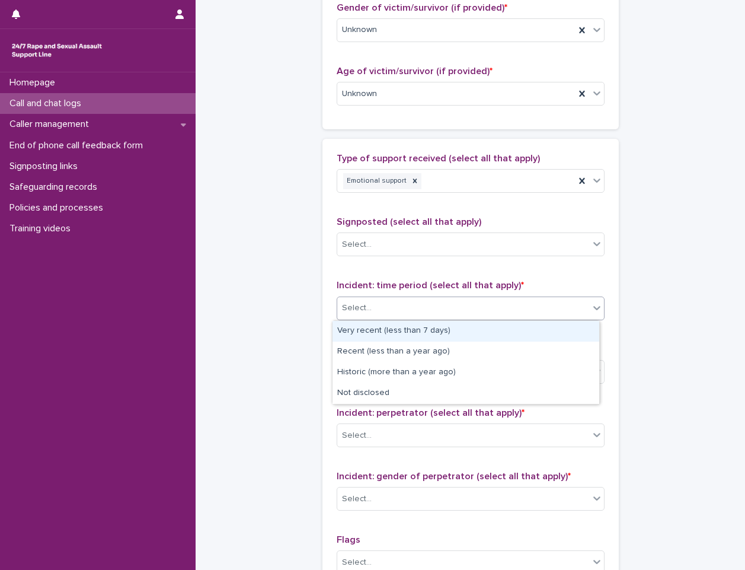
click at [408, 296] on div "Select..." at bounding box center [471, 308] width 268 height 24
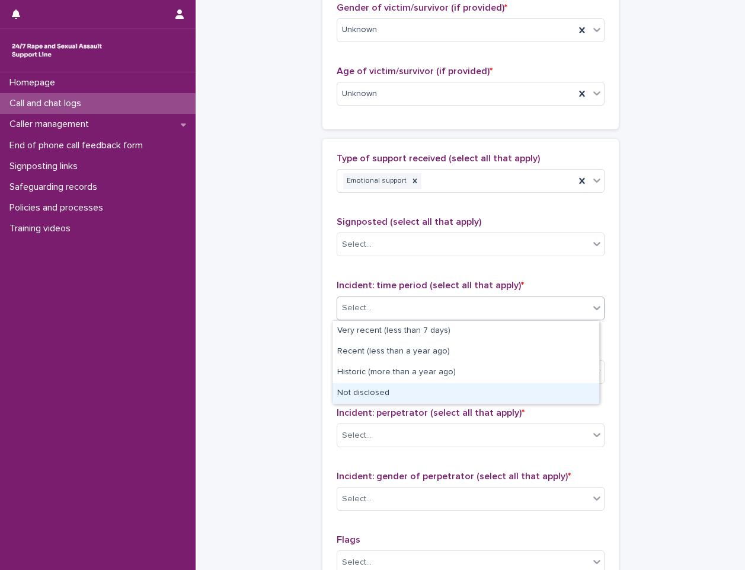
click at [396, 385] on div "Not disclosed" at bounding box center [466, 393] width 267 height 21
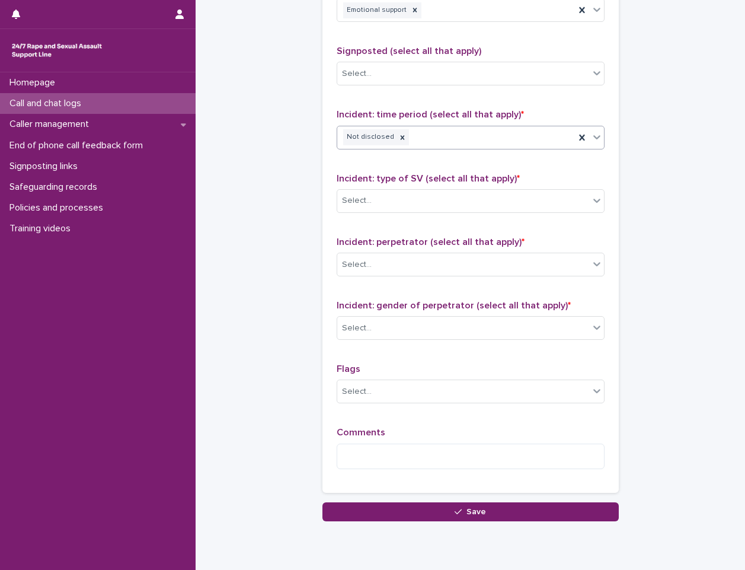
scroll to position [771, 0]
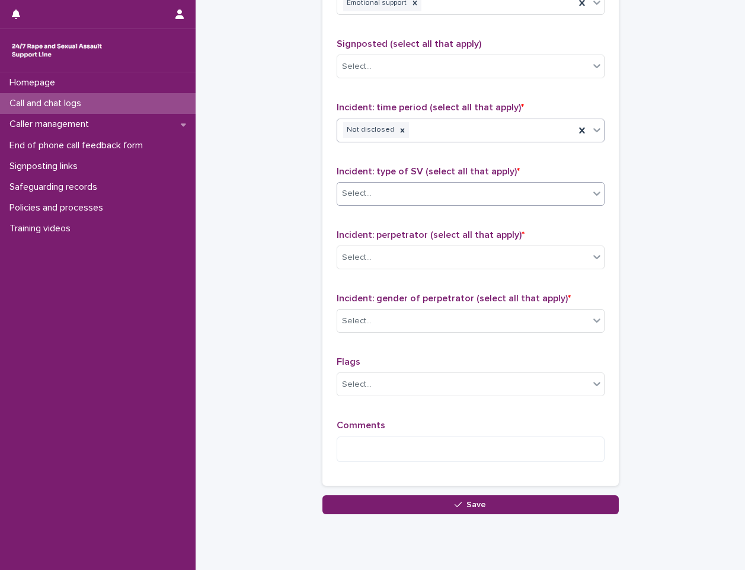
click at [432, 195] on div "Select..." at bounding box center [463, 194] width 252 height 20
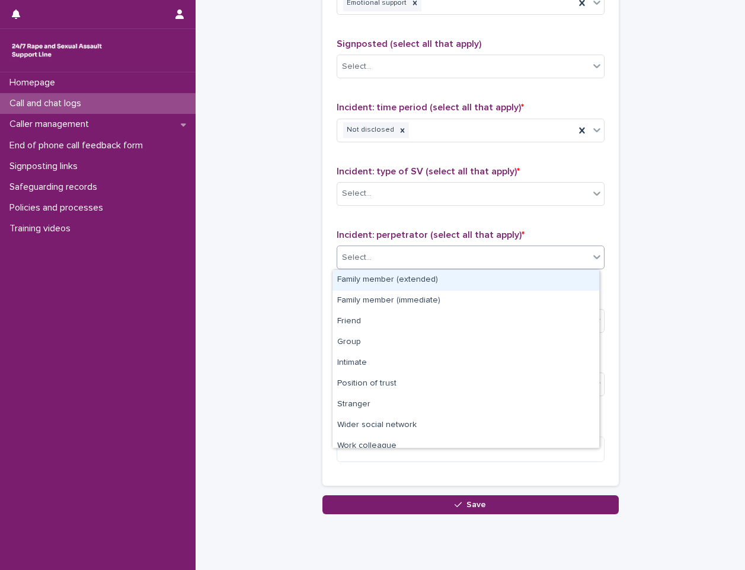
click at [380, 247] on div "Select..." at bounding box center [471, 257] width 268 height 24
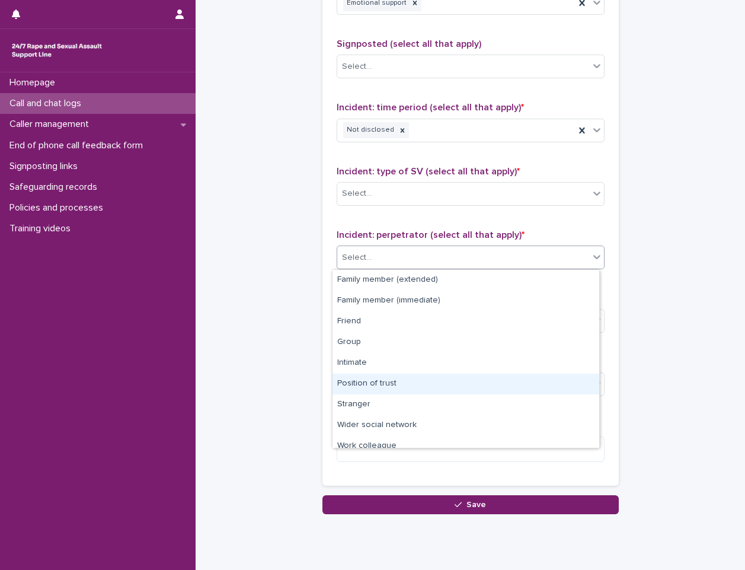
scroll to position [50, 0]
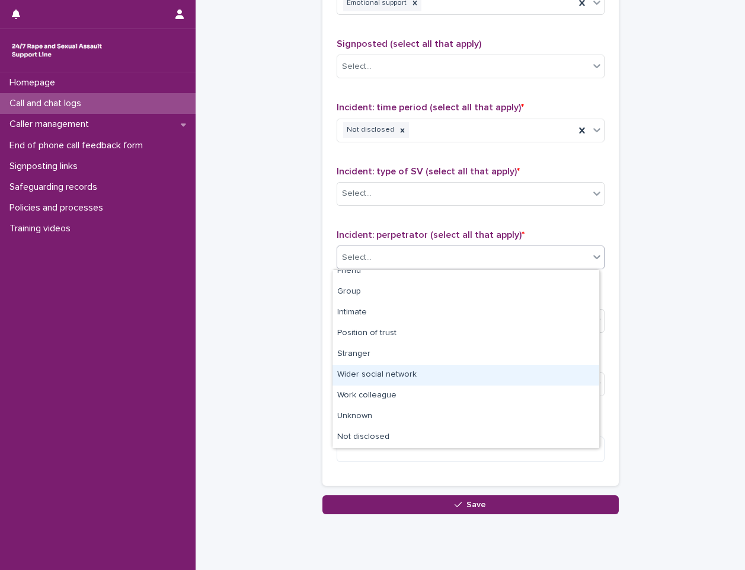
click at [425, 372] on div "Wider social network" at bounding box center [466, 375] width 267 height 21
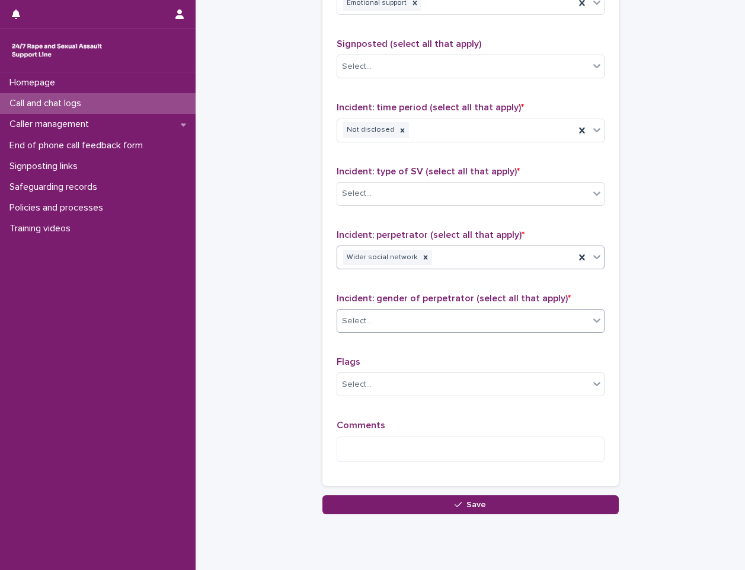
click at [436, 315] on div "Select..." at bounding box center [463, 321] width 252 height 20
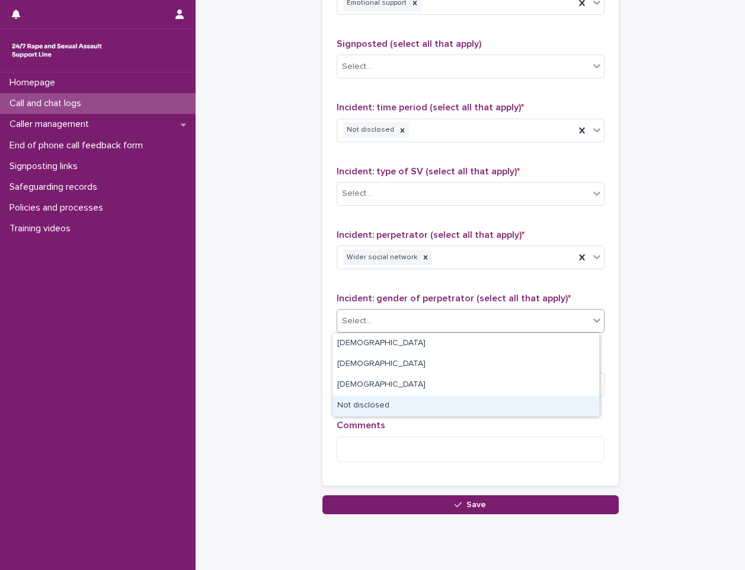
click at [394, 408] on div "Not disclosed" at bounding box center [466, 405] width 267 height 21
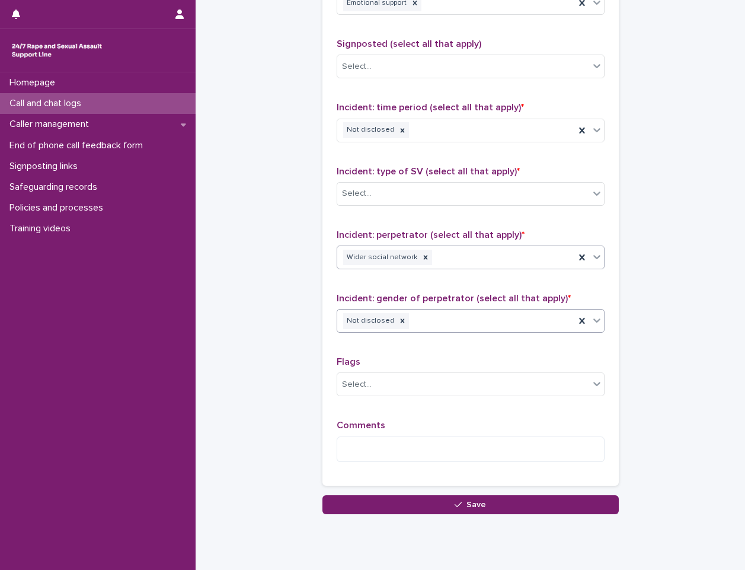
click at [590, 260] on div at bounding box center [597, 256] width 14 height 21
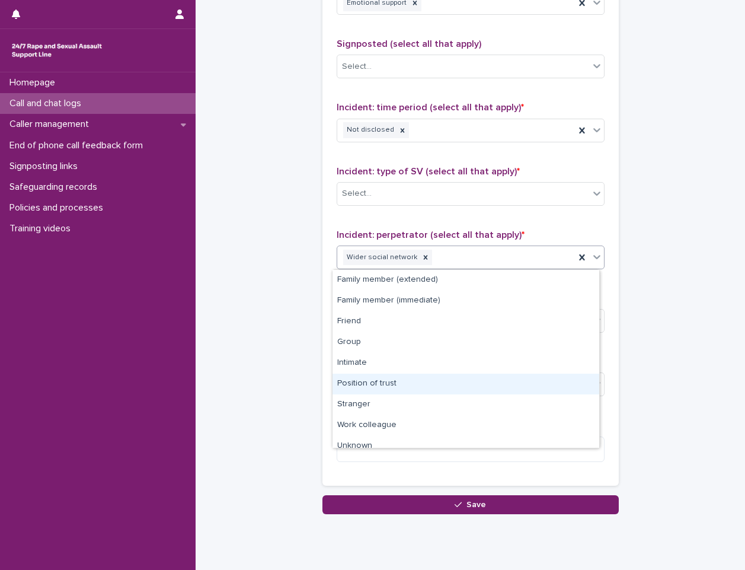
scroll to position [30, 0]
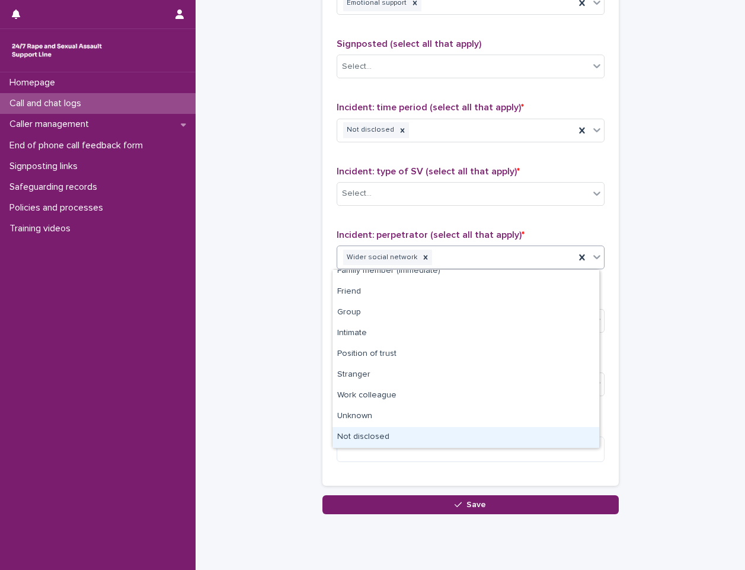
click at [429, 430] on div "Not disclosed" at bounding box center [466, 437] width 267 height 21
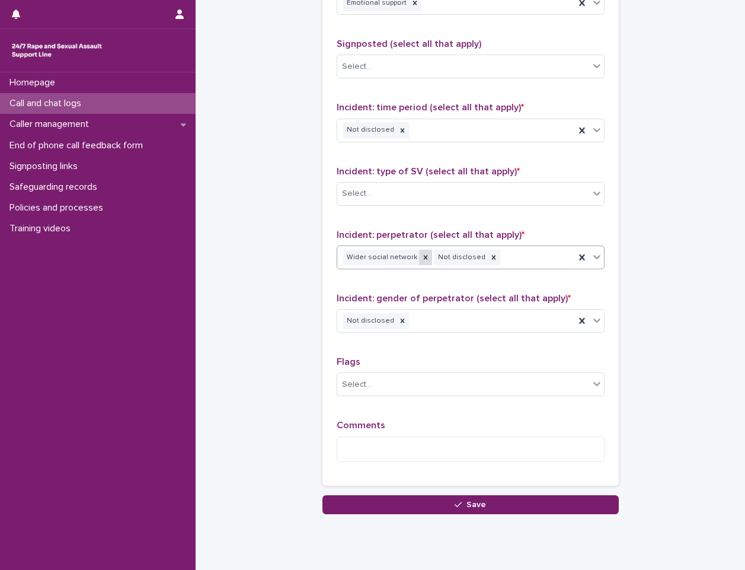
click at [421, 255] on icon at bounding box center [425, 257] width 8 height 8
click at [372, 443] on textarea at bounding box center [471, 448] width 268 height 25
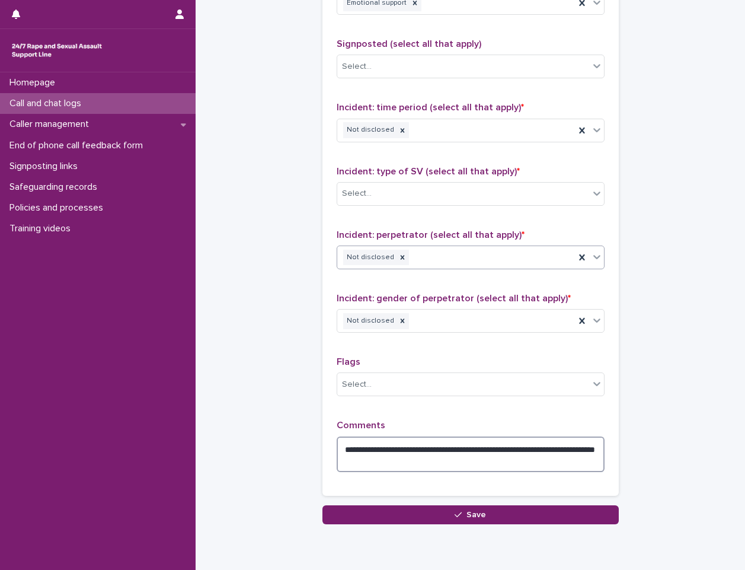
scroll to position [818, 0]
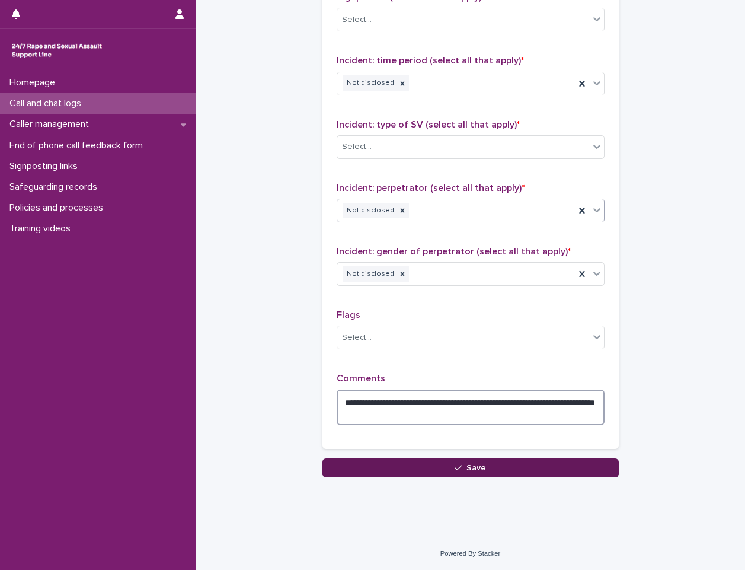
type textarea "**********"
click at [507, 468] on button "Save" at bounding box center [470, 467] width 296 height 19
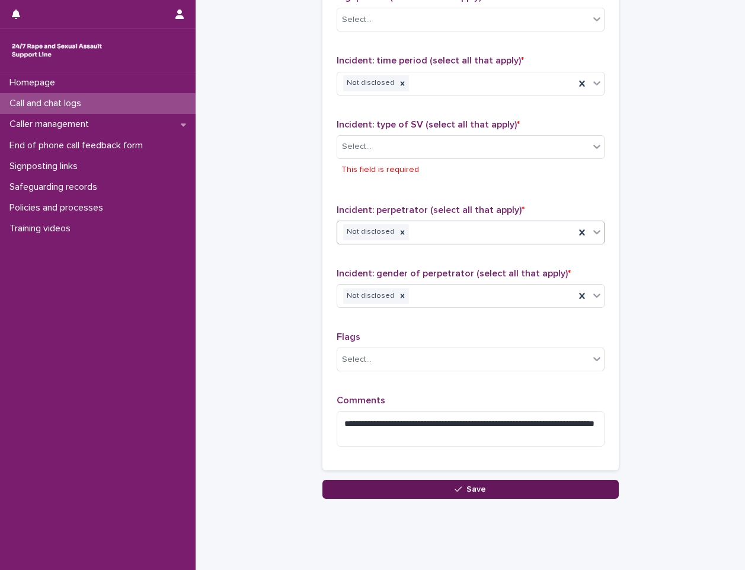
scroll to position [839, 0]
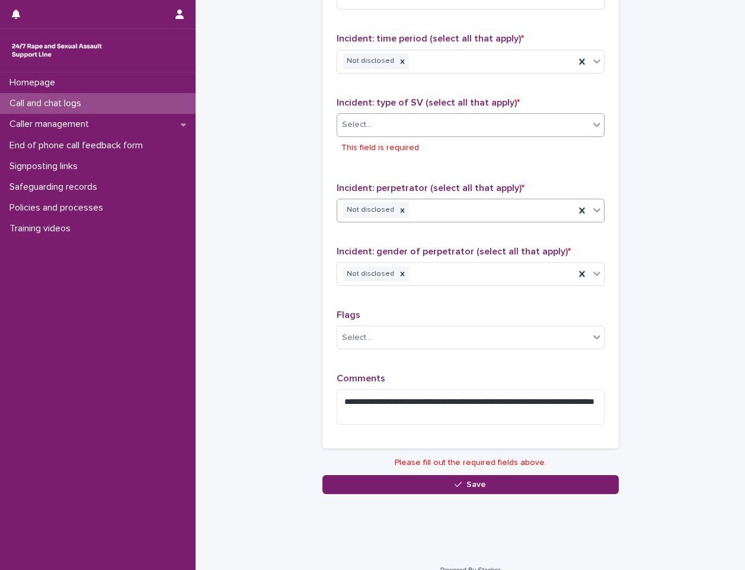
click at [461, 133] on div "Select..." at bounding box center [463, 125] width 252 height 20
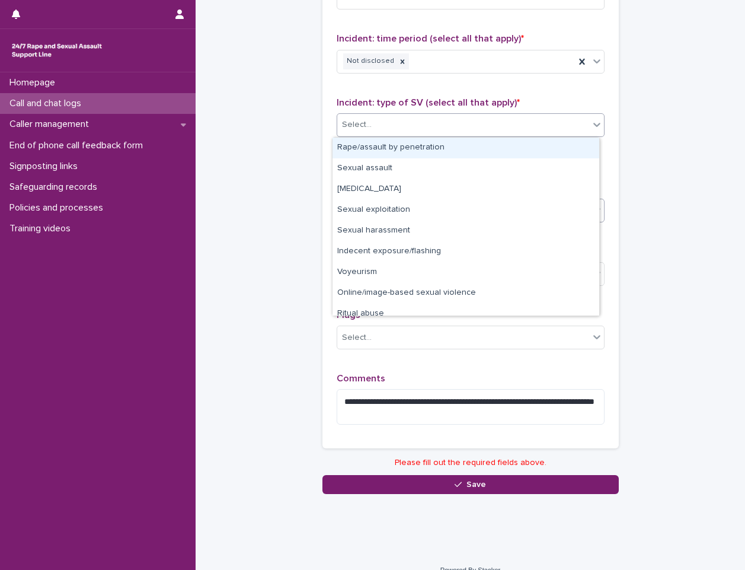
scroll to position [30, 0]
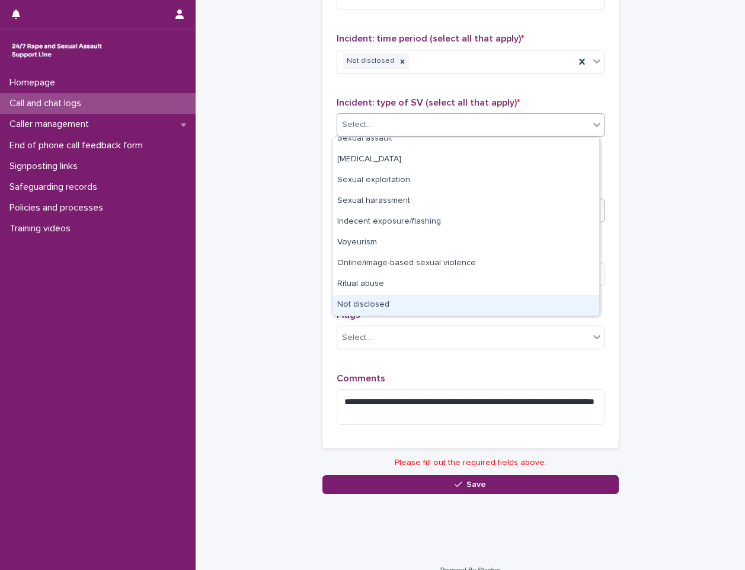
drag, startPoint x: 452, startPoint y: 241, endPoint x: 421, endPoint y: 297, distance: 64.0
click at [421, 297] on div "Not disclosed" at bounding box center [466, 305] width 267 height 21
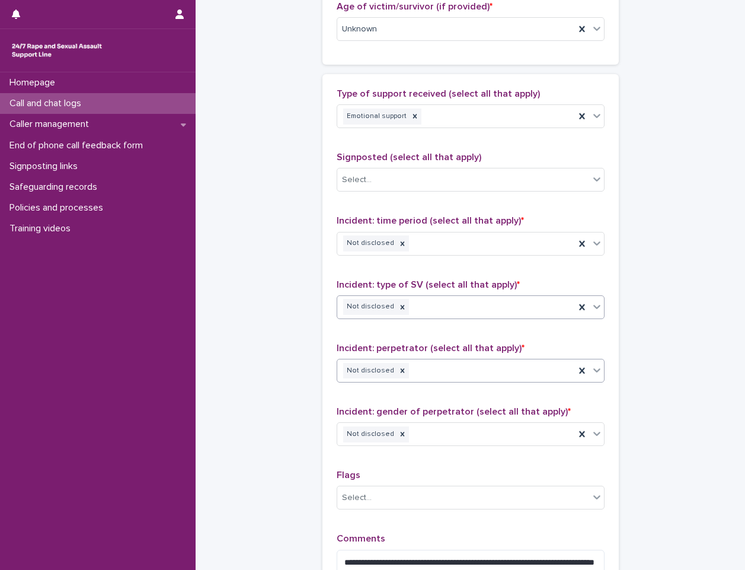
scroll to position [818, 0]
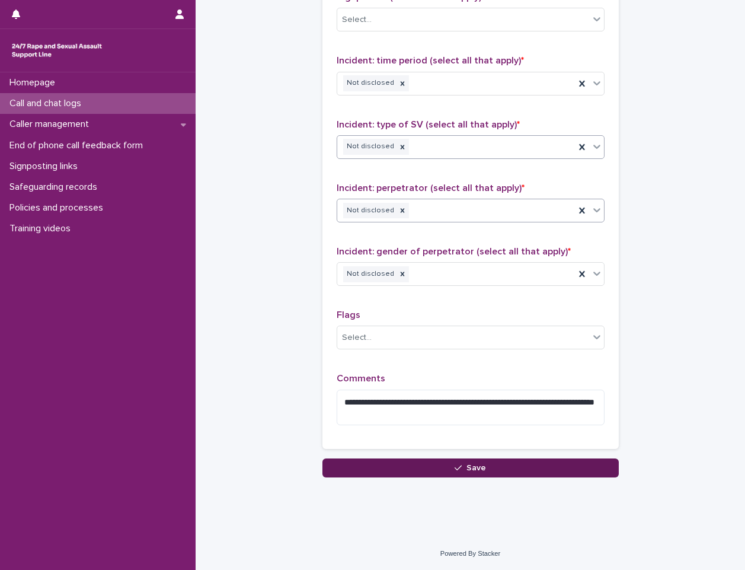
click at [417, 466] on button "Save" at bounding box center [470, 467] width 296 height 19
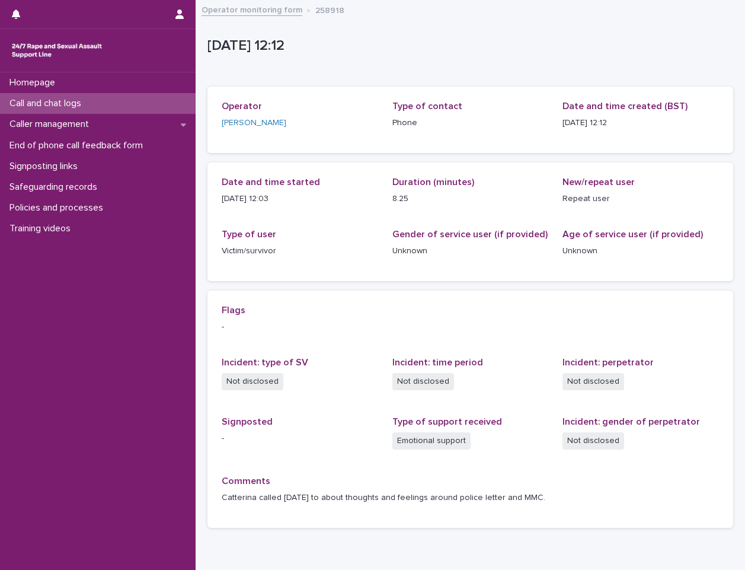
click at [55, 99] on p "Call and chat logs" at bounding box center [48, 103] width 86 height 11
